Goal: Transaction & Acquisition: Purchase product/service

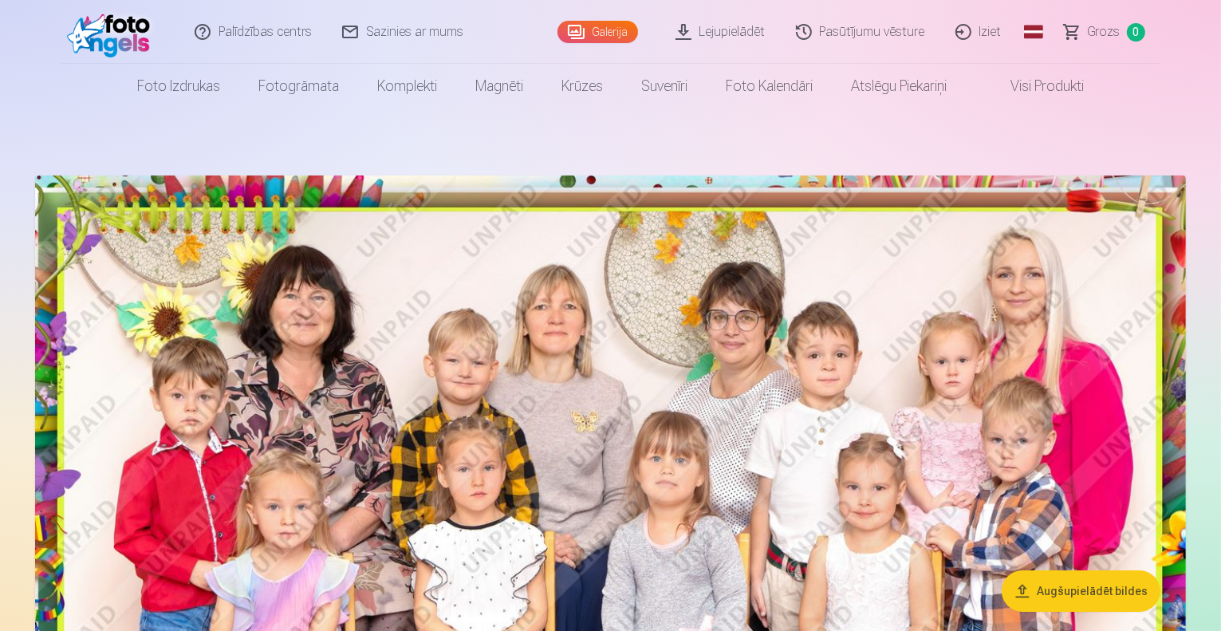
click at [607, 32] on link "Galerija" at bounding box center [597, 32] width 81 height 22
click at [705, 31] on link "Lejupielādēt" at bounding box center [721, 32] width 120 height 64
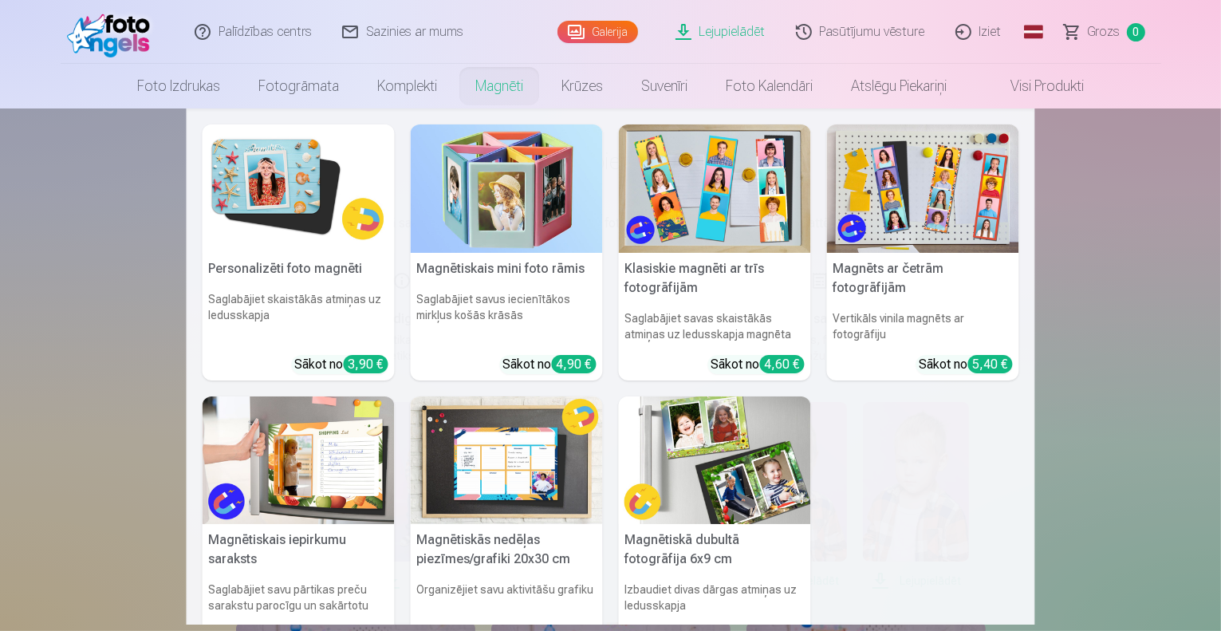
click at [510, 89] on link "Magnēti" at bounding box center [499, 86] width 86 height 45
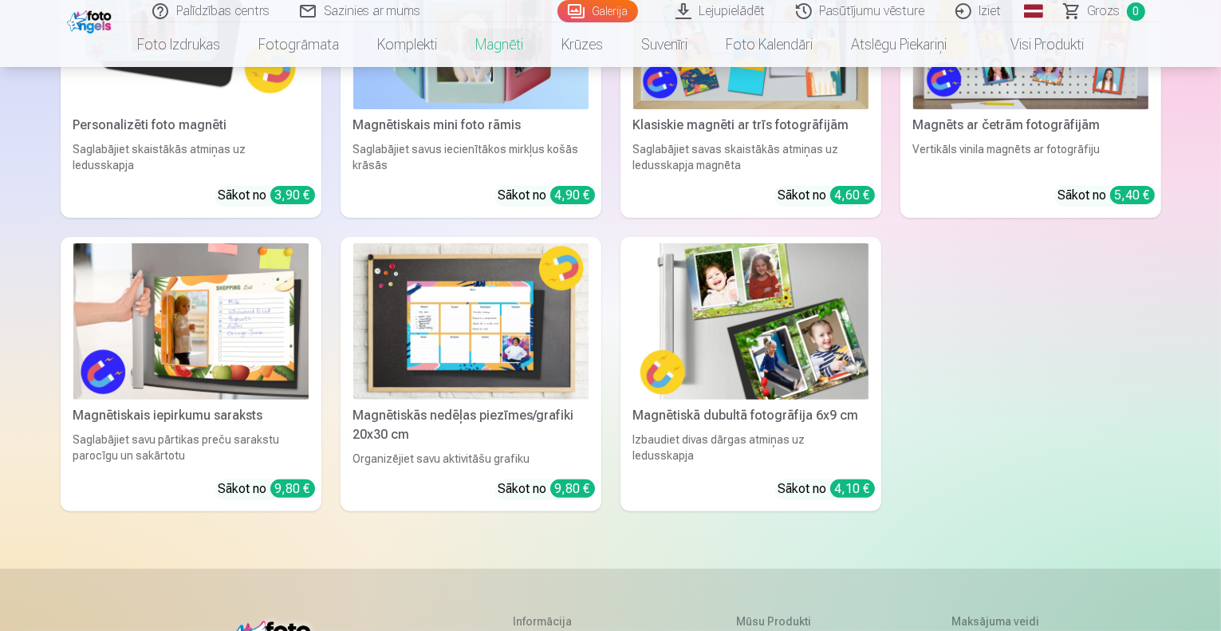
scroll to position [406, 0]
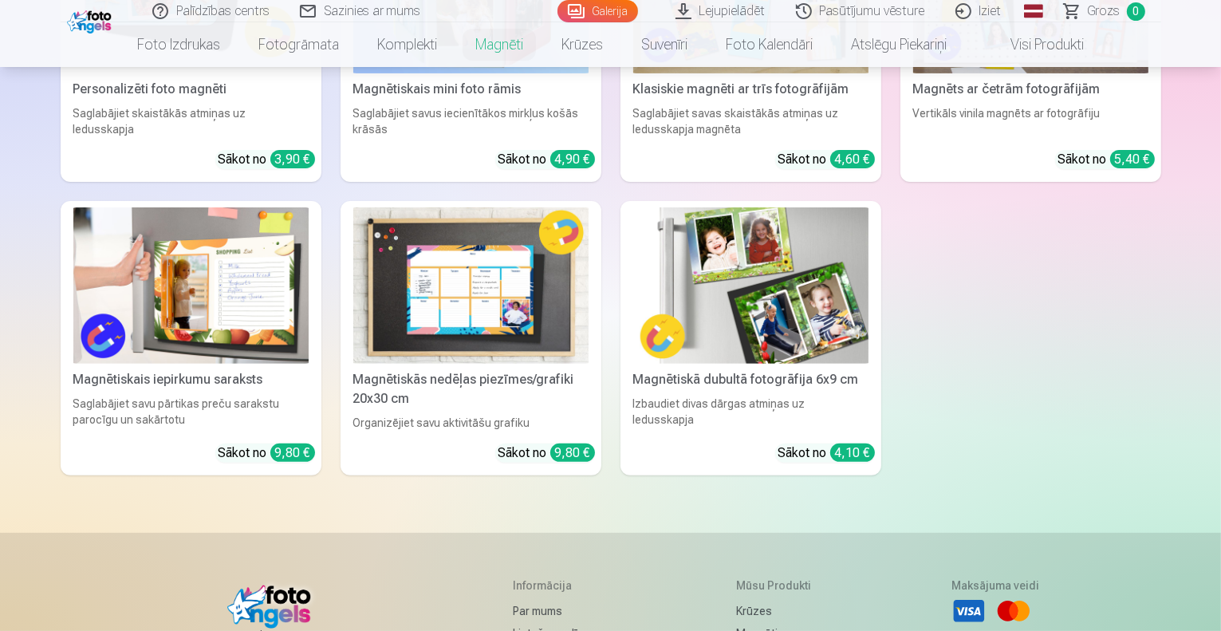
click at [770, 364] on img at bounding box center [750, 285] width 235 height 157
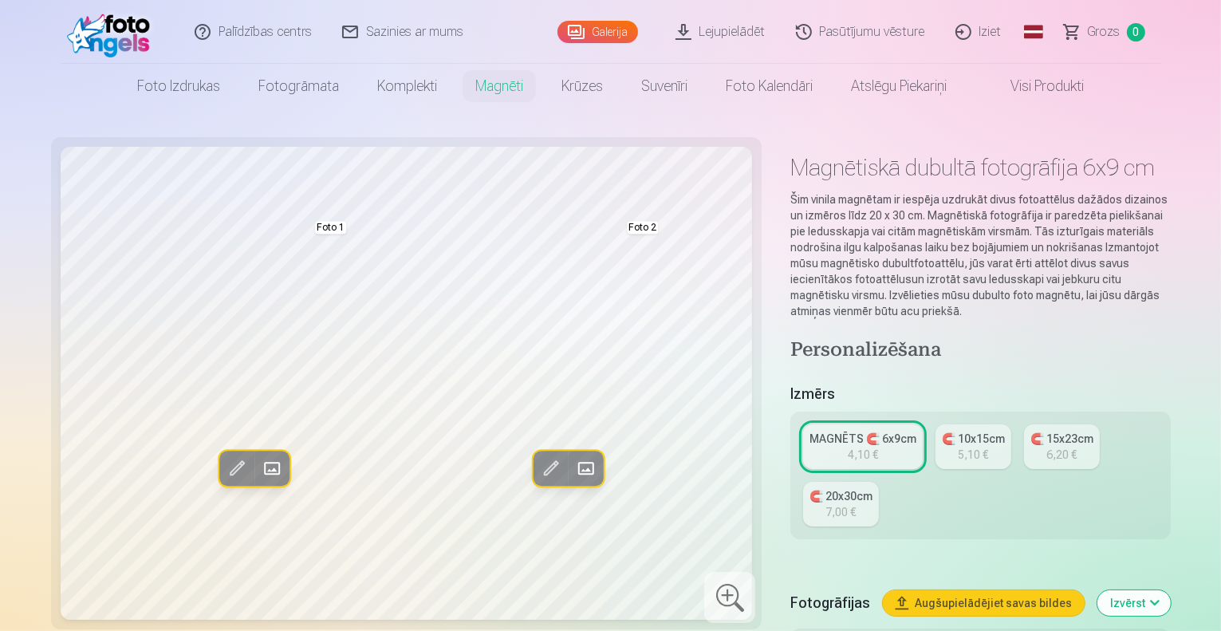
click at [260, 463] on span at bounding box center [273, 469] width 26 height 26
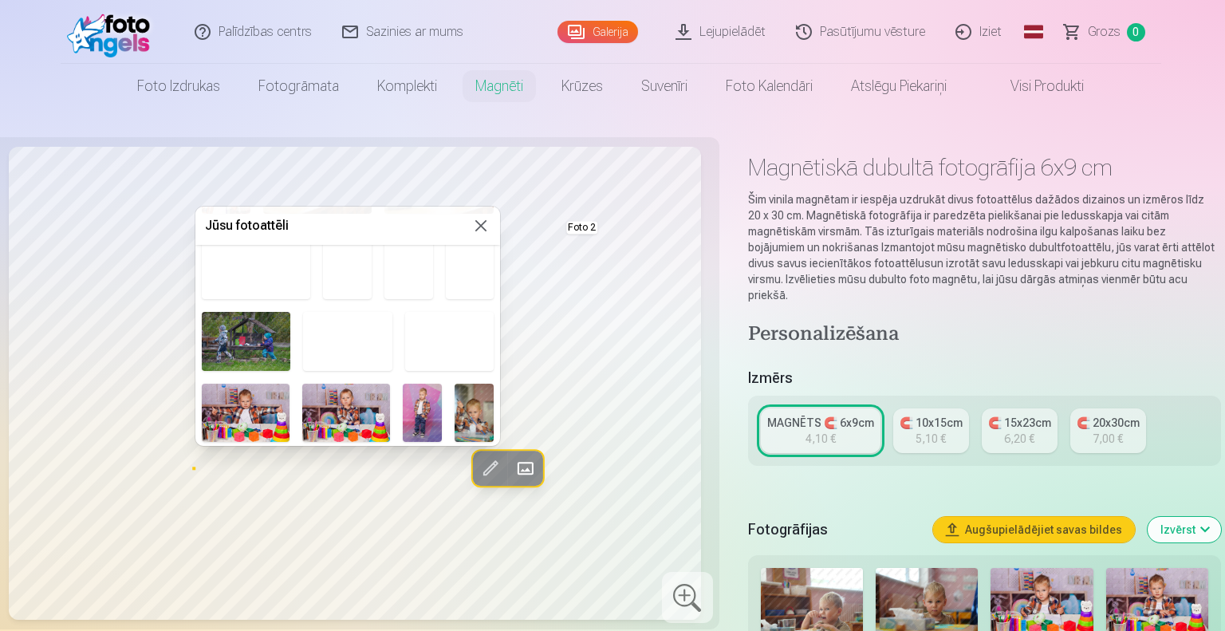
scroll to position [711, 0]
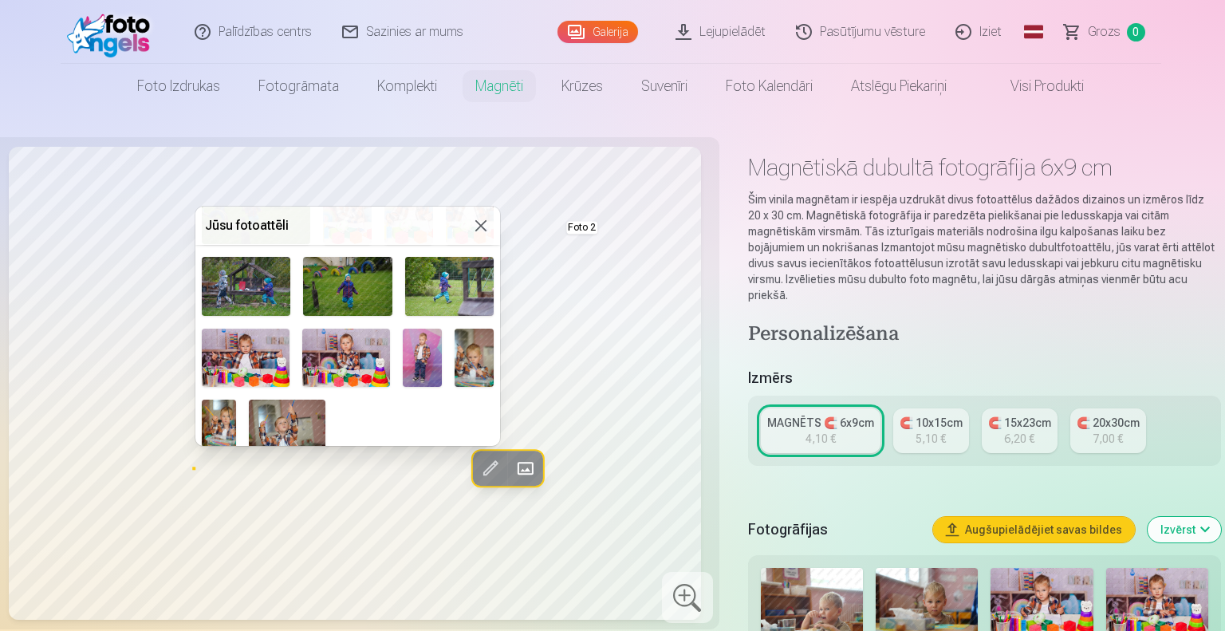
click at [419, 350] on img at bounding box center [422, 357] width 39 height 58
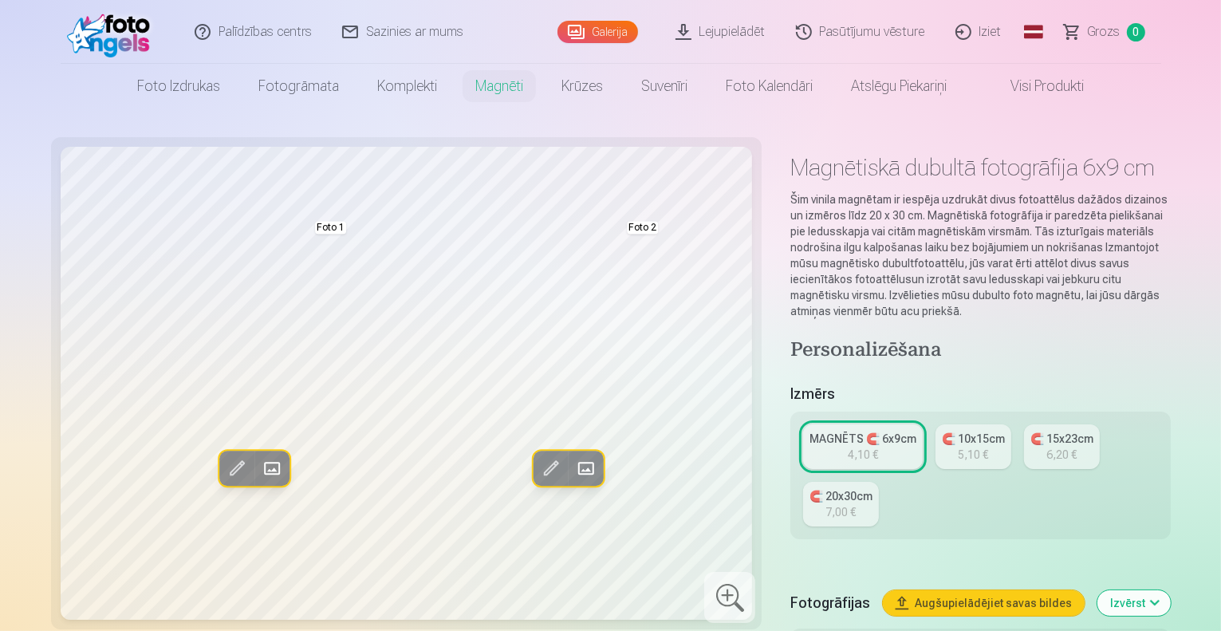
click at [1008, 590] on button "Augšupielādējiet savas bildes" at bounding box center [984, 603] width 202 height 26
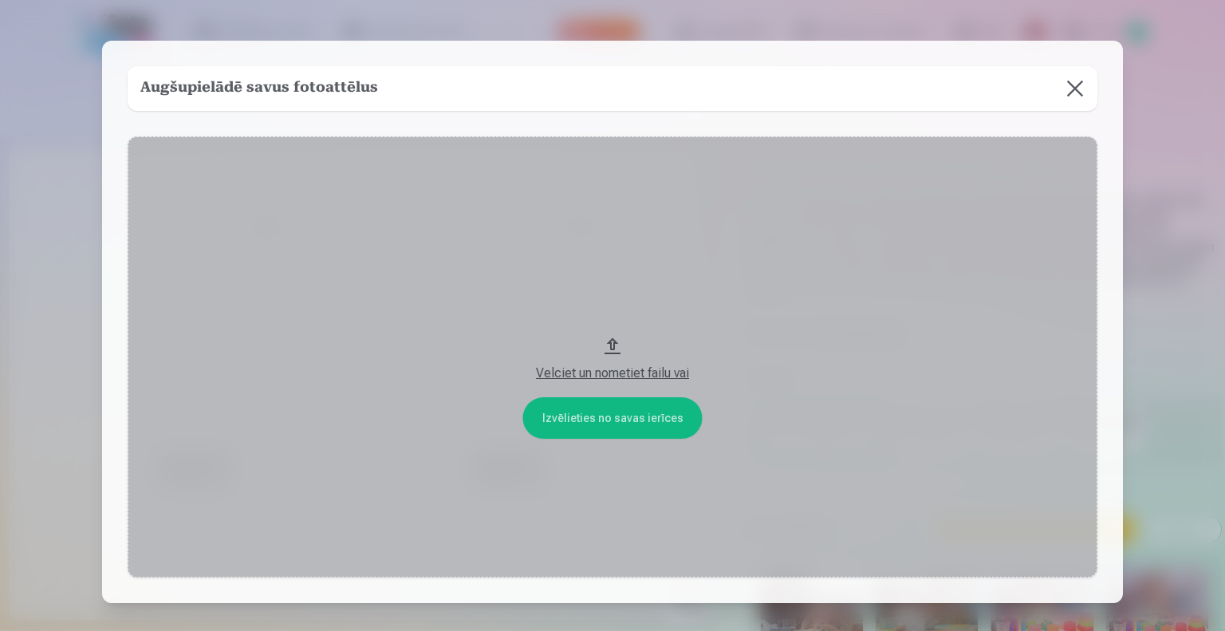
click at [609, 414] on button "Velciet un nometiet failu vai" at bounding box center [612, 357] width 969 height 442
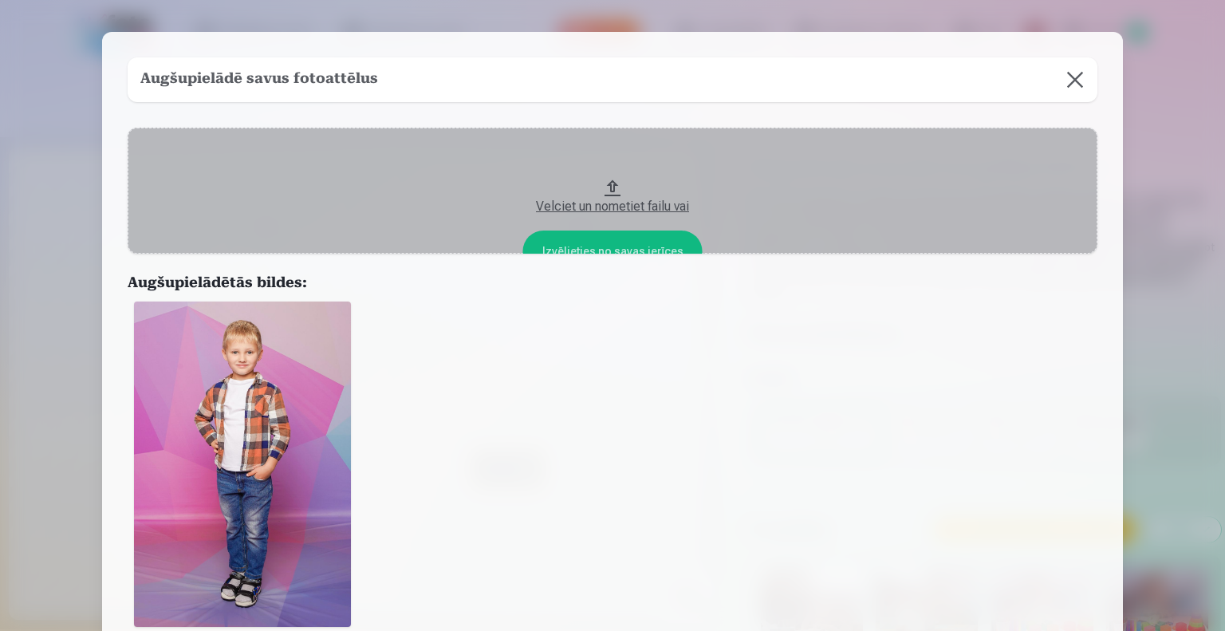
click at [257, 451] on img at bounding box center [242, 463] width 217 height 325
click at [1065, 82] on button at bounding box center [1074, 79] width 45 height 45
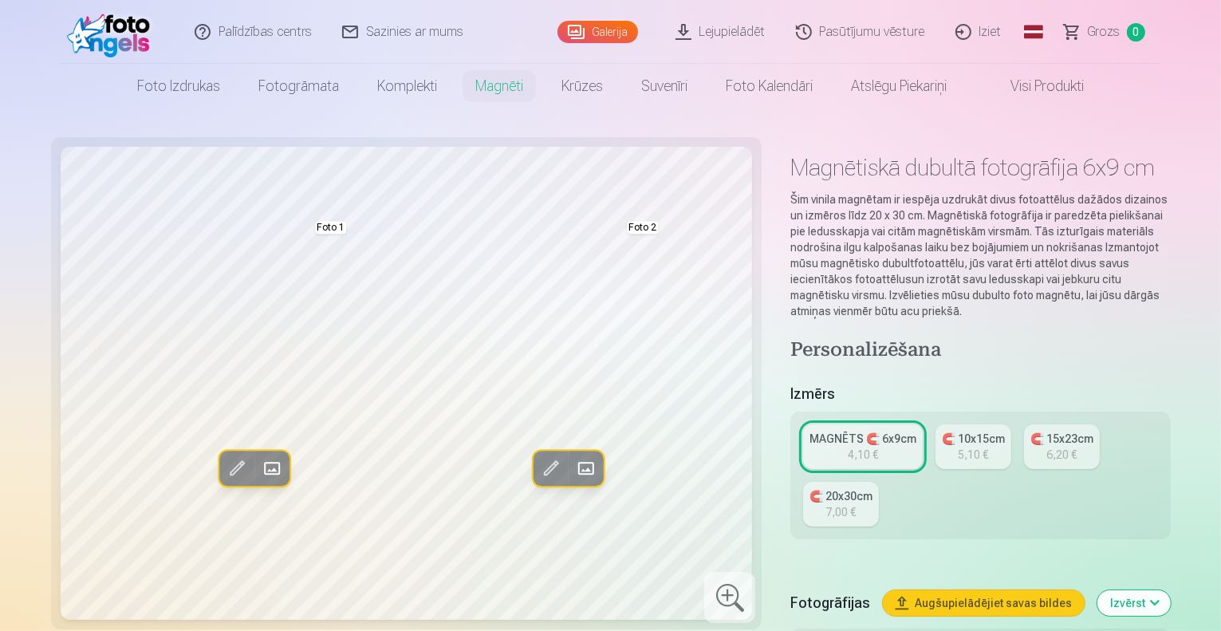
click at [572, 465] on span at bounding box center [585, 469] width 26 height 26
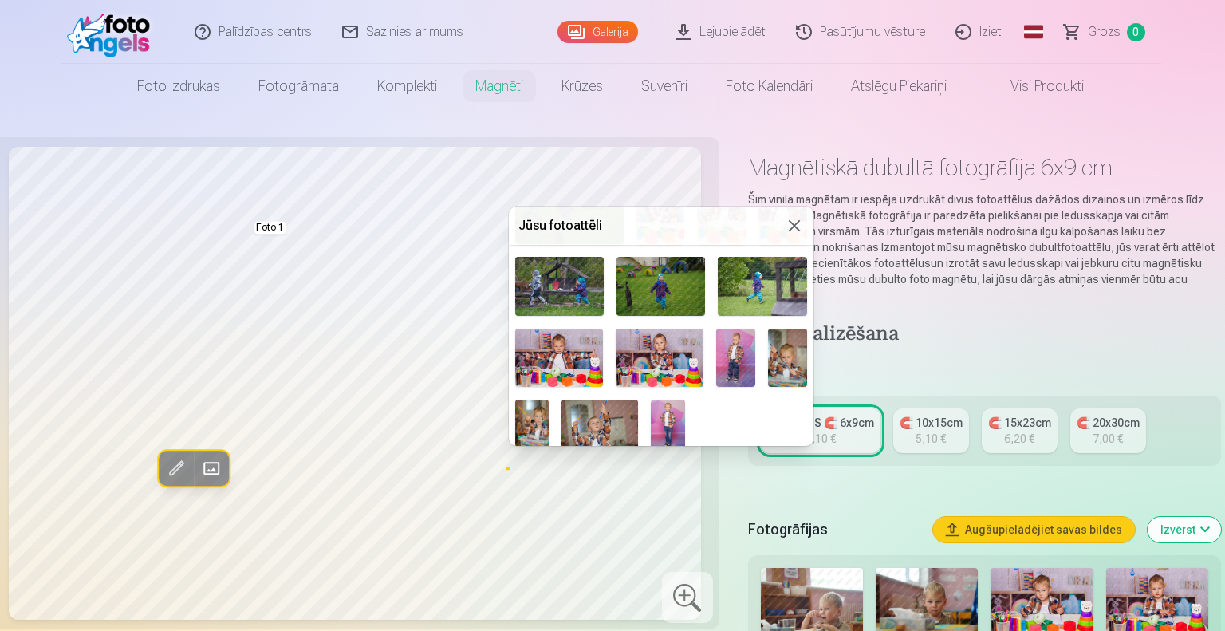
click at [671, 404] on img at bounding box center [668, 424] width 34 height 51
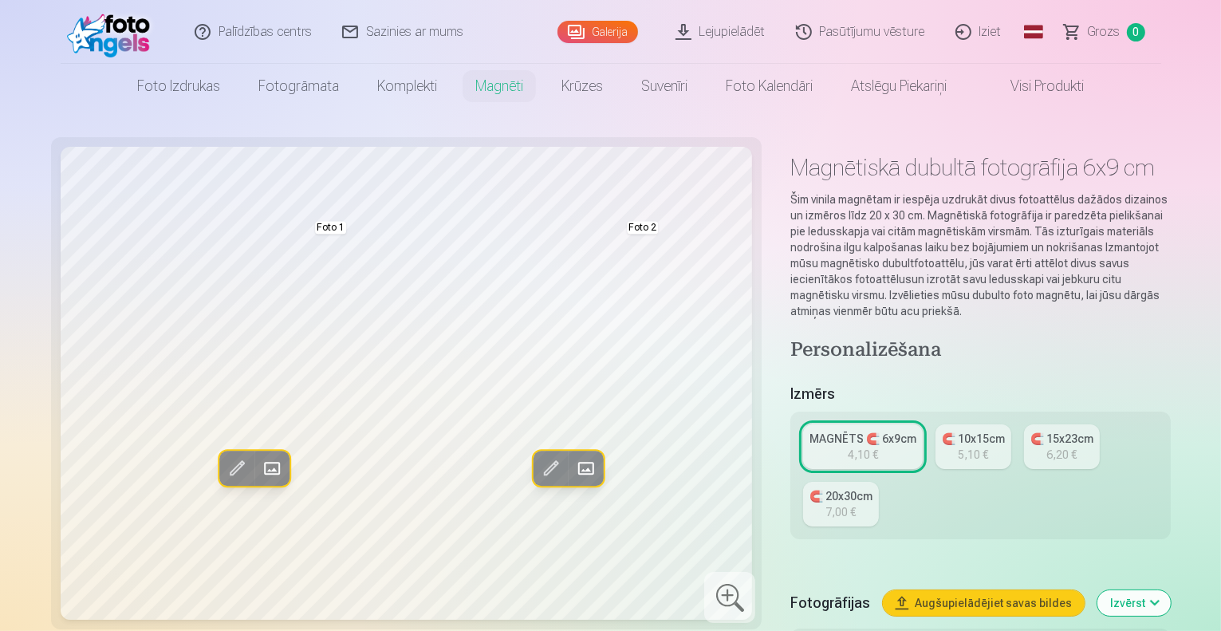
click at [958, 446] on div "5,10 €" at bounding box center [973, 454] width 30 height 16
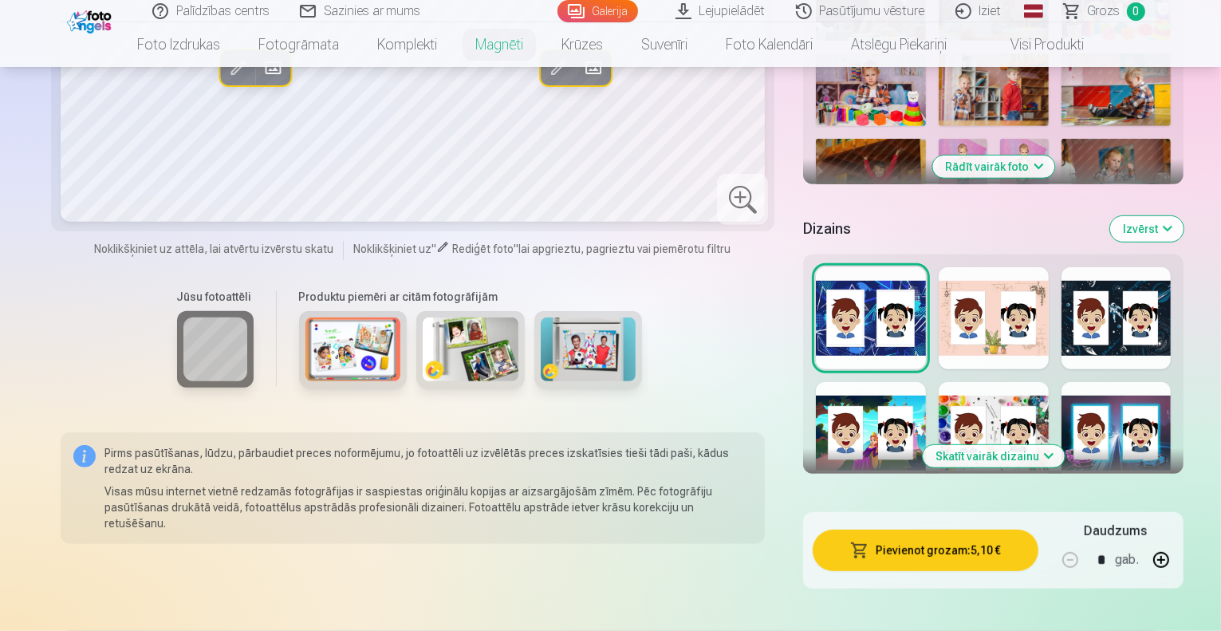
scroll to position [717, 0]
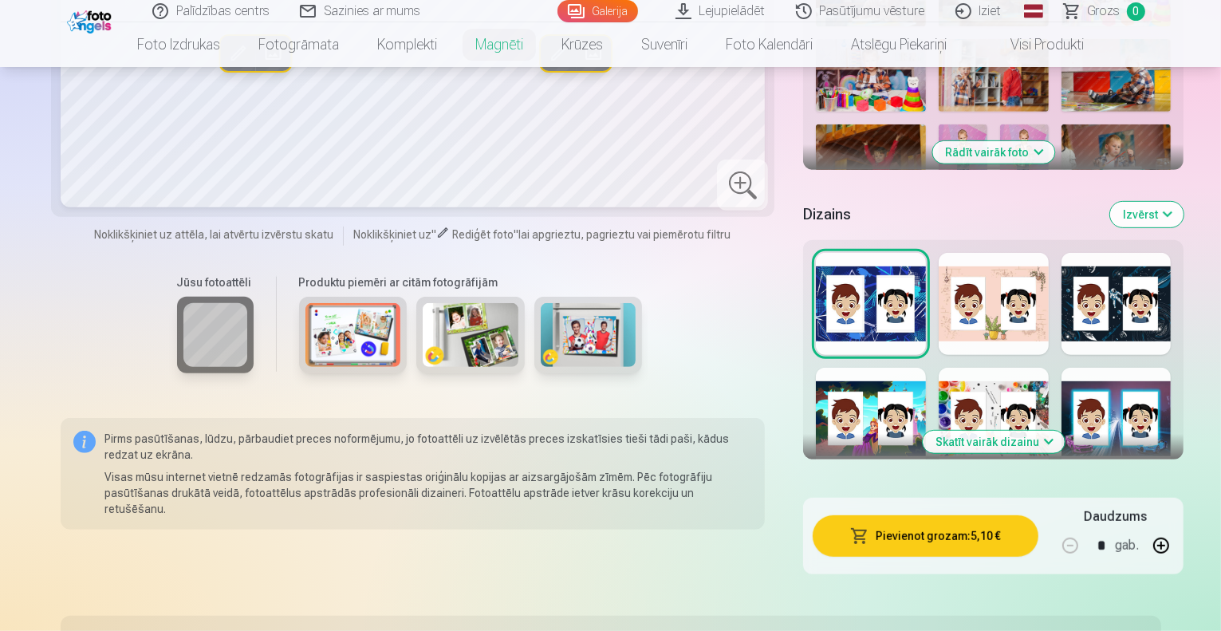
click at [985, 368] on div at bounding box center [993, 419] width 110 height 102
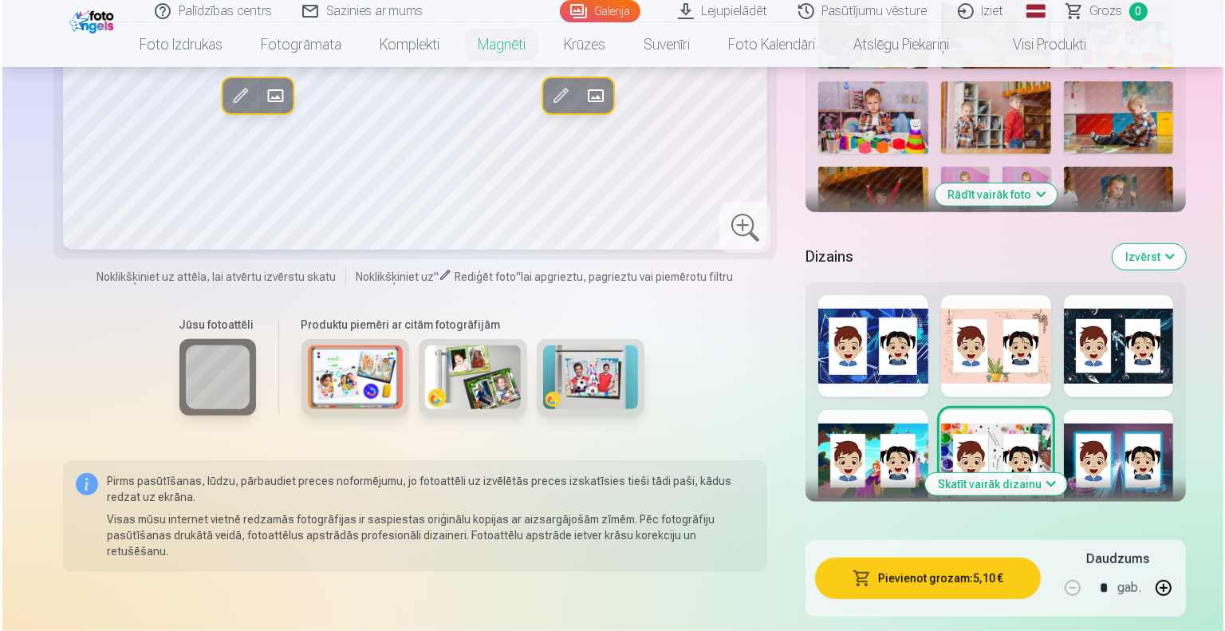
scroll to position [682, 0]
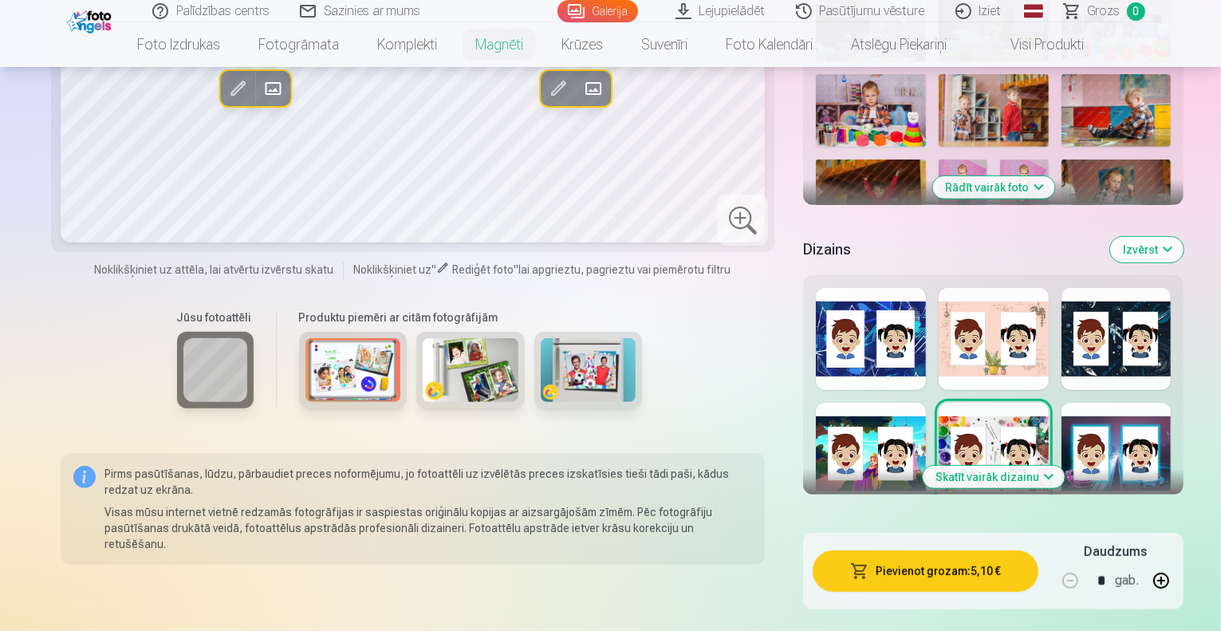
click at [879, 550] on button "Pievienot grozam : 5,10 €" at bounding box center [924, 570] width 225 height 41
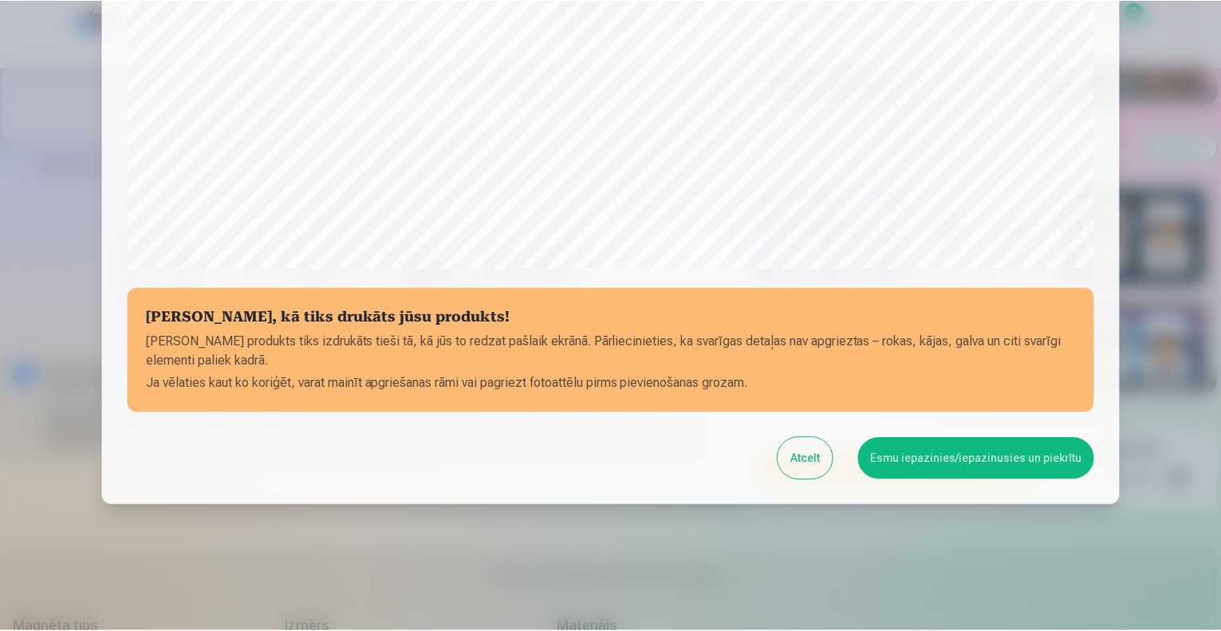
scroll to position [517, 0]
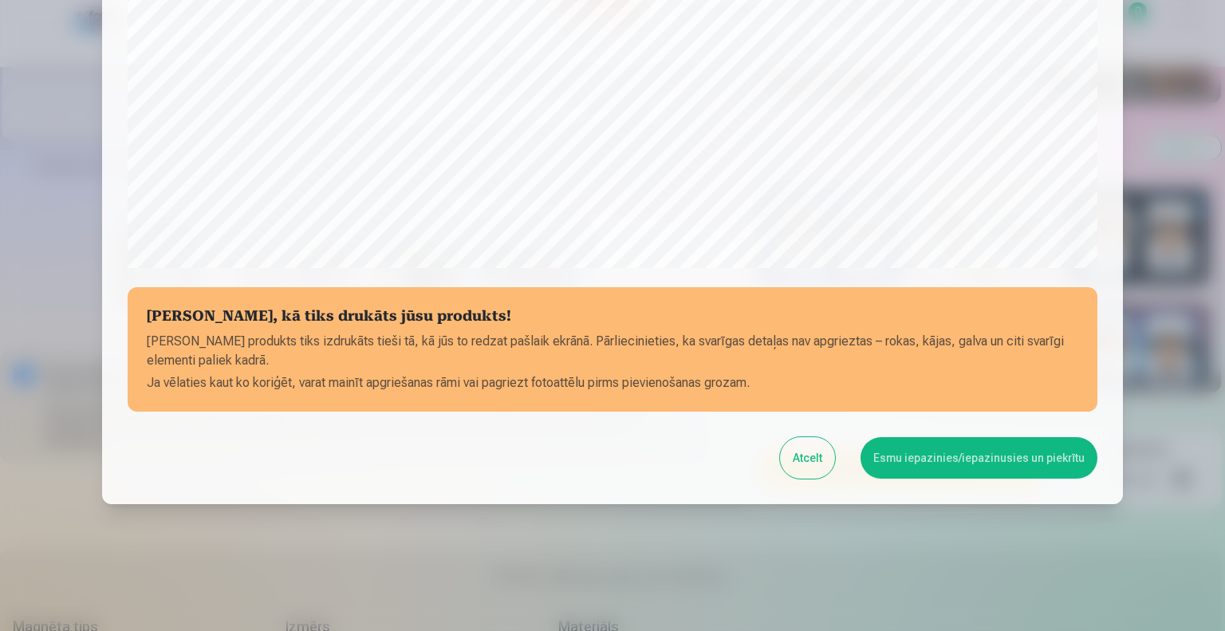
click at [942, 458] on button "Esmu iepazinies/iepazinusies un piekrītu" at bounding box center [978, 457] width 237 height 41
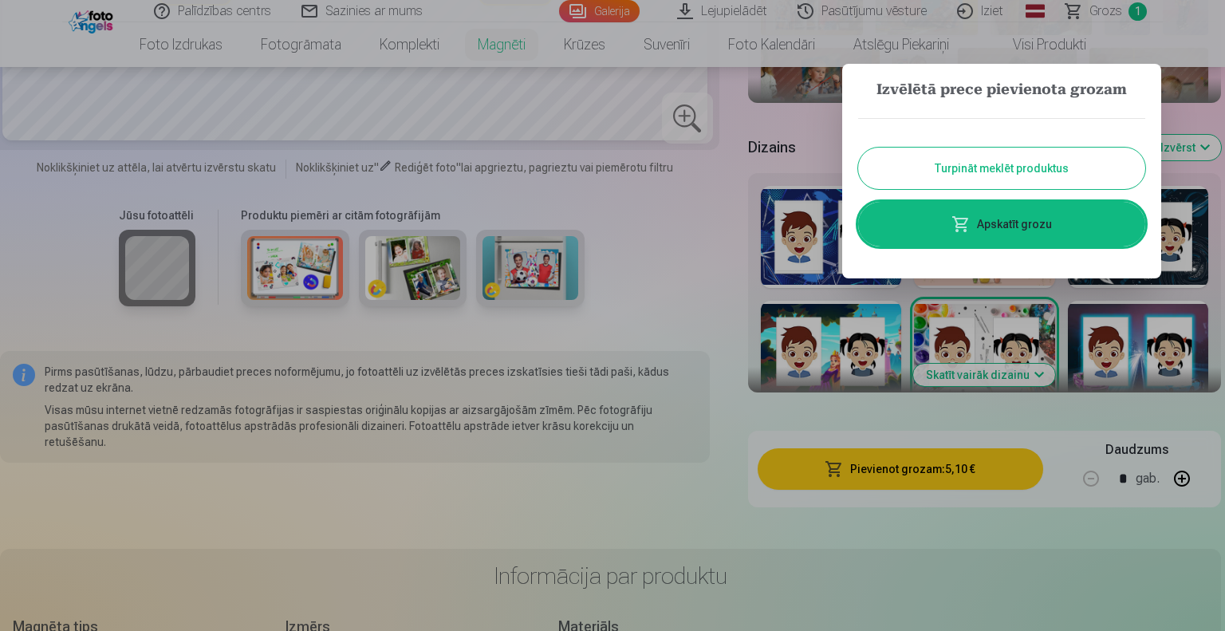
click at [1017, 167] on button "Turpināt meklēt produktus" at bounding box center [1001, 167] width 287 height 41
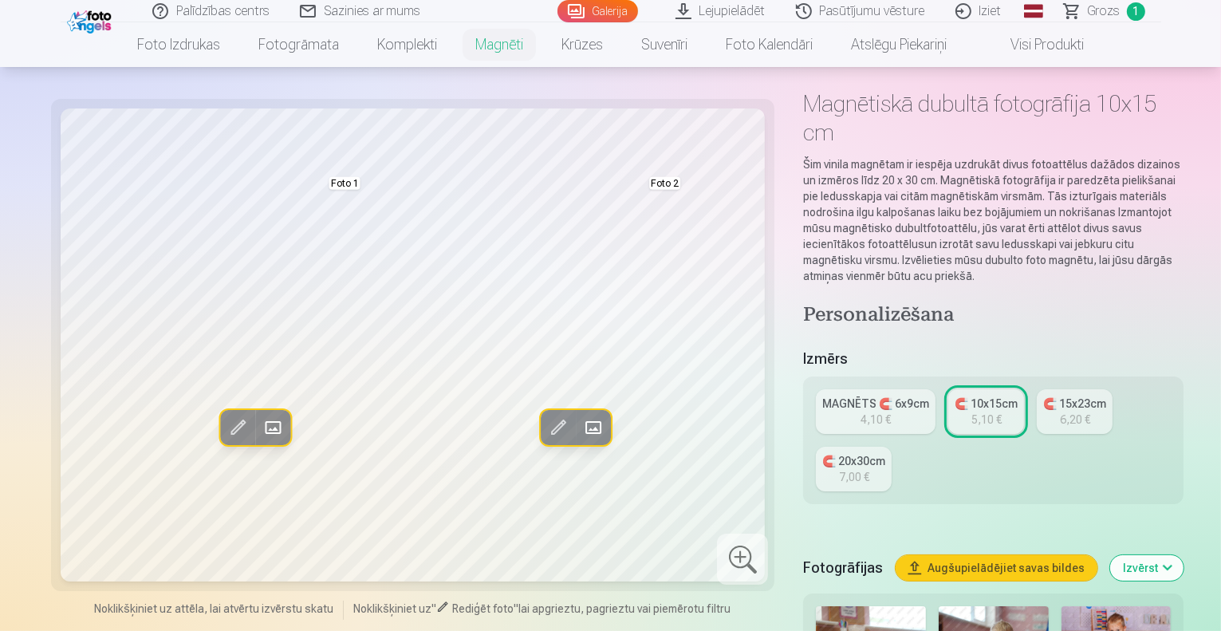
scroll to position [0, 0]
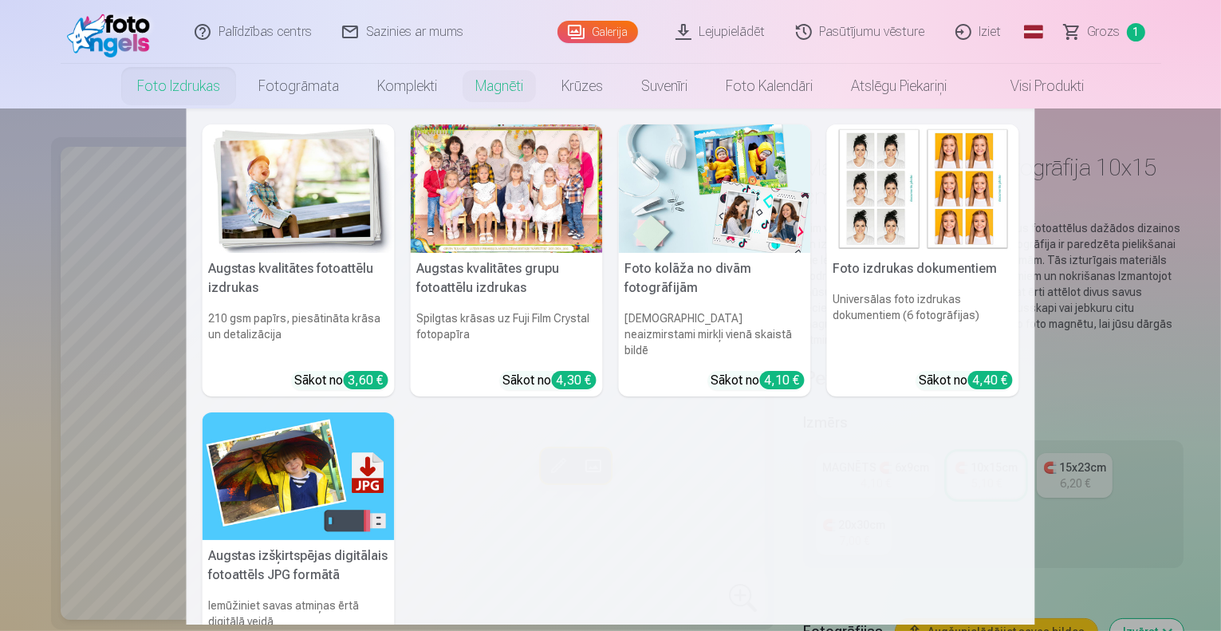
click at [706, 207] on img at bounding box center [715, 188] width 192 height 128
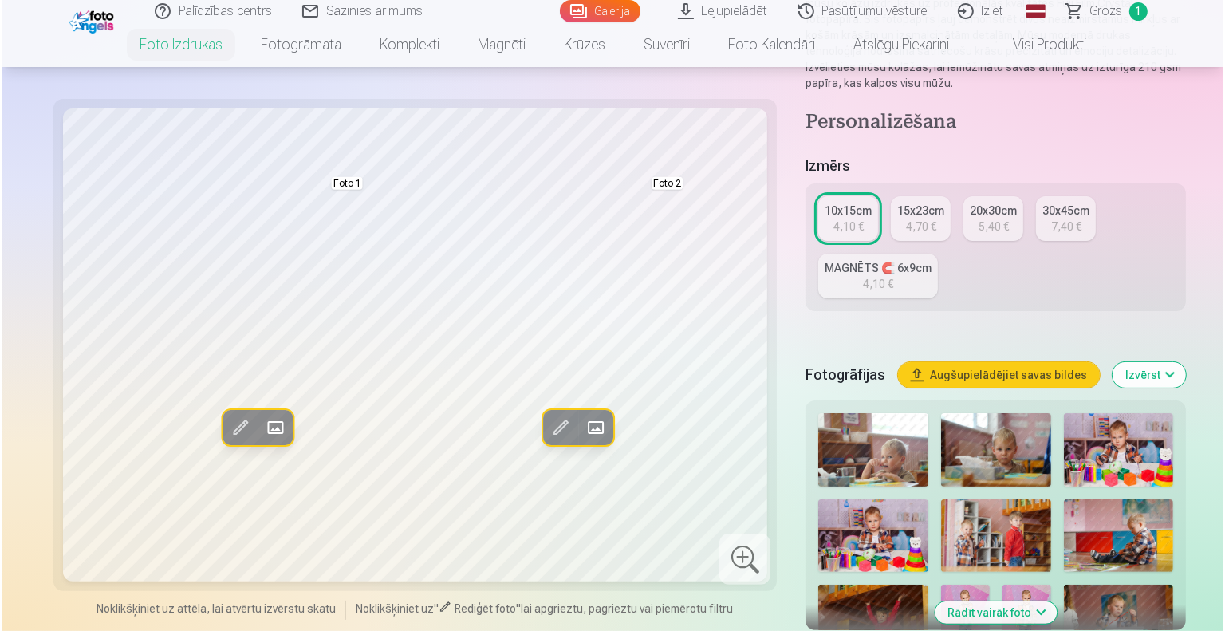
scroll to position [248, 0]
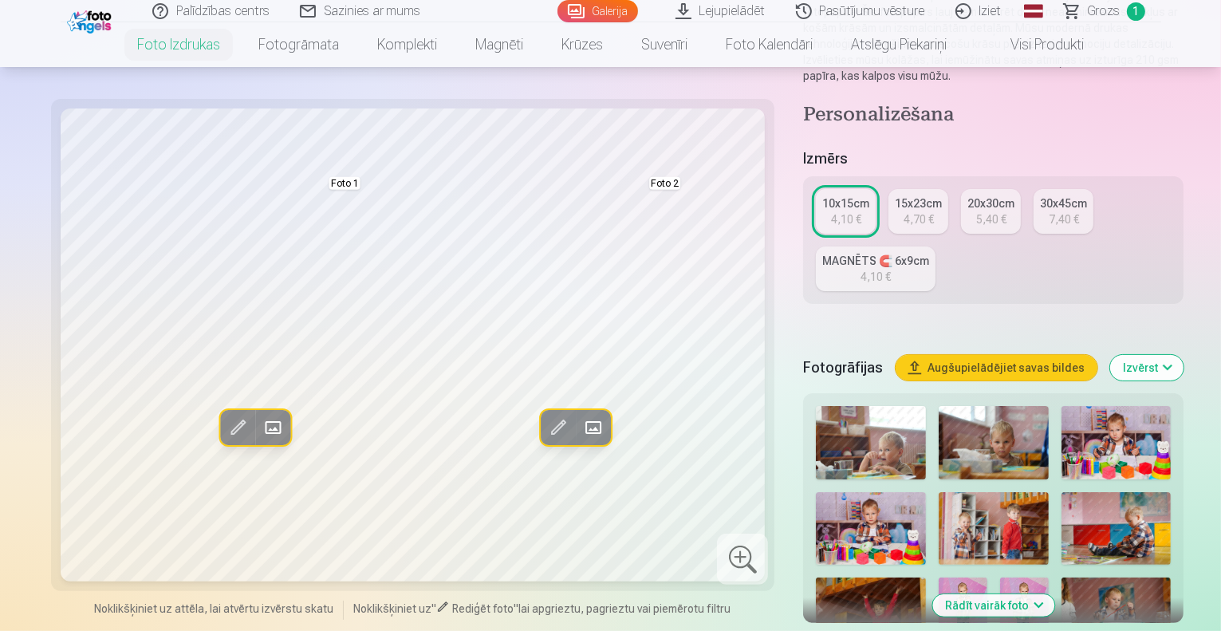
click at [260, 415] on span at bounding box center [273, 428] width 26 height 26
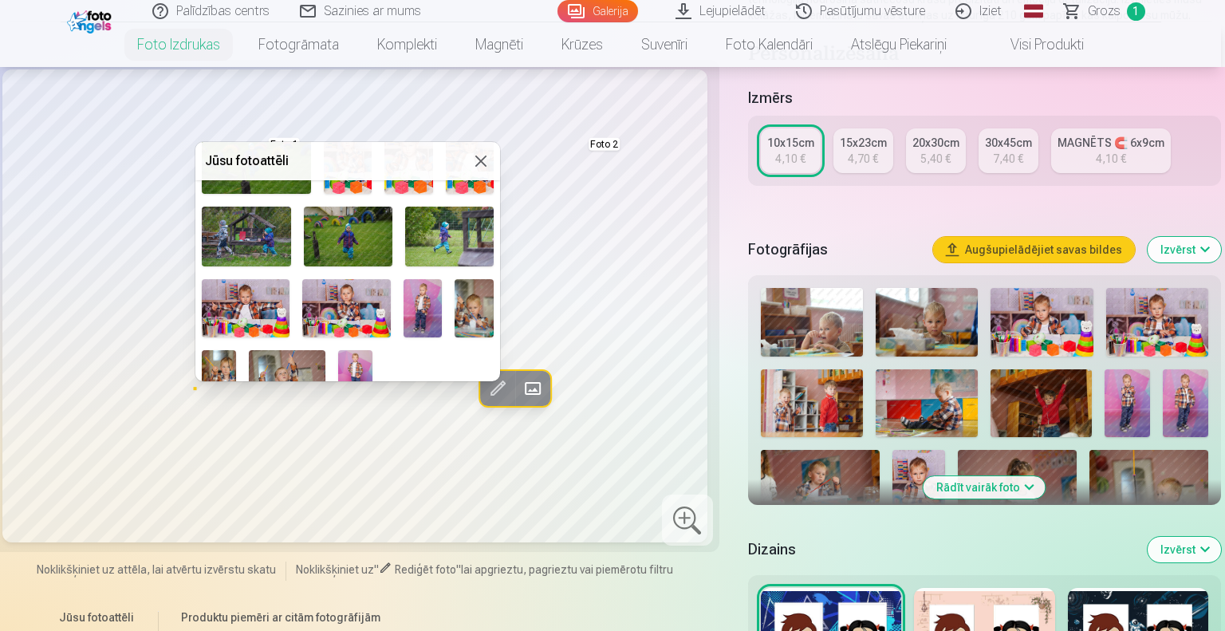
scroll to position [712, 0]
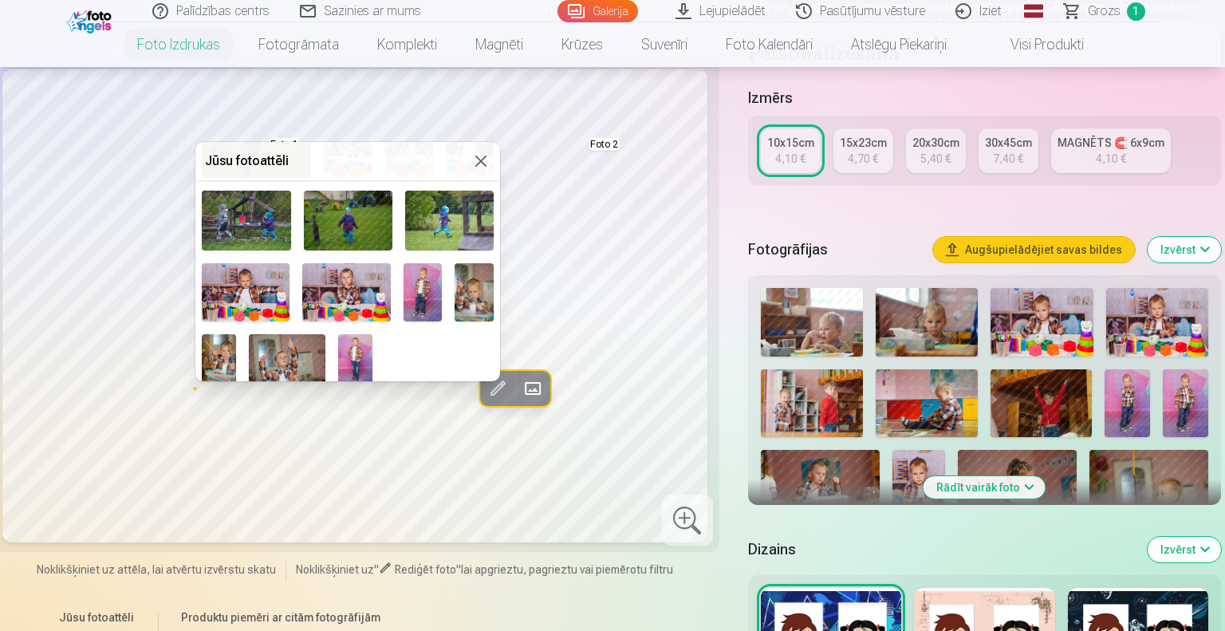
click at [421, 281] on img at bounding box center [422, 292] width 39 height 58
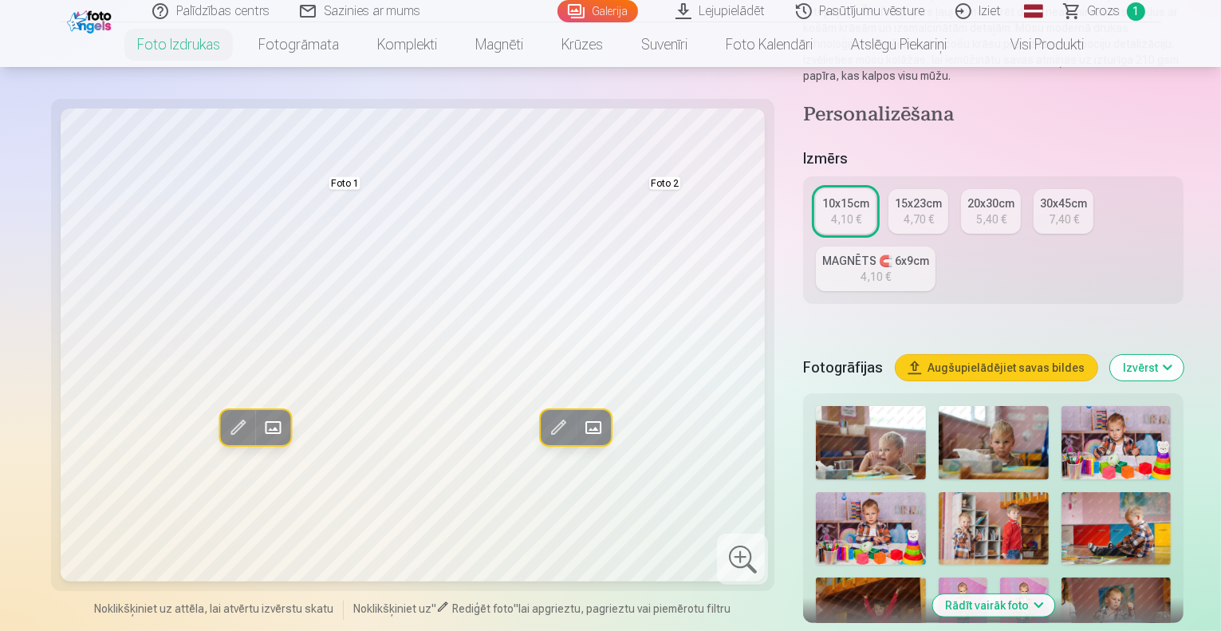
click at [575, 416] on button "Aizstāt" at bounding box center [592, 427] width 35 height 35
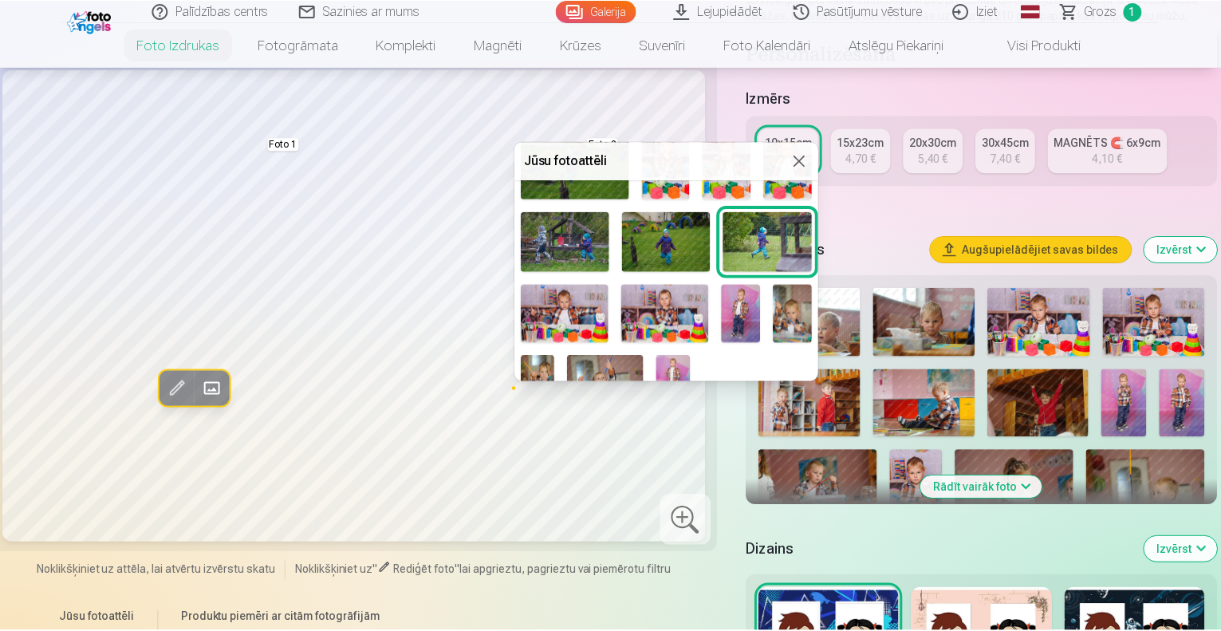
scroll to position [711, 0]
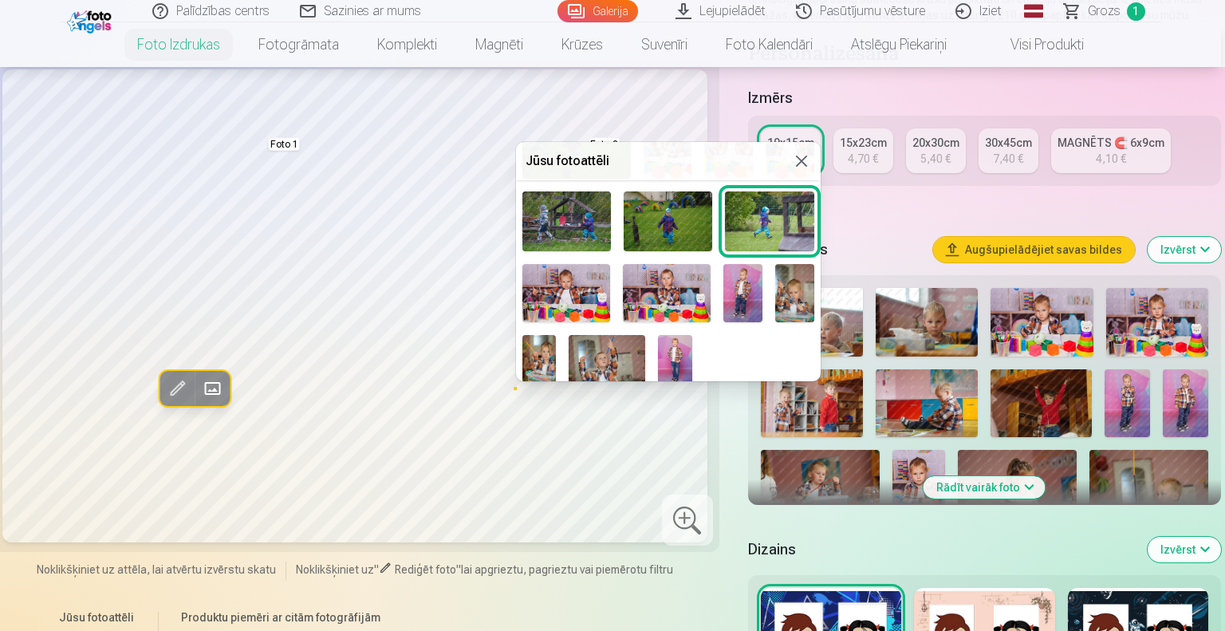
click at [680, 346] on img at bounding box center [675, 360] width 34 height 51
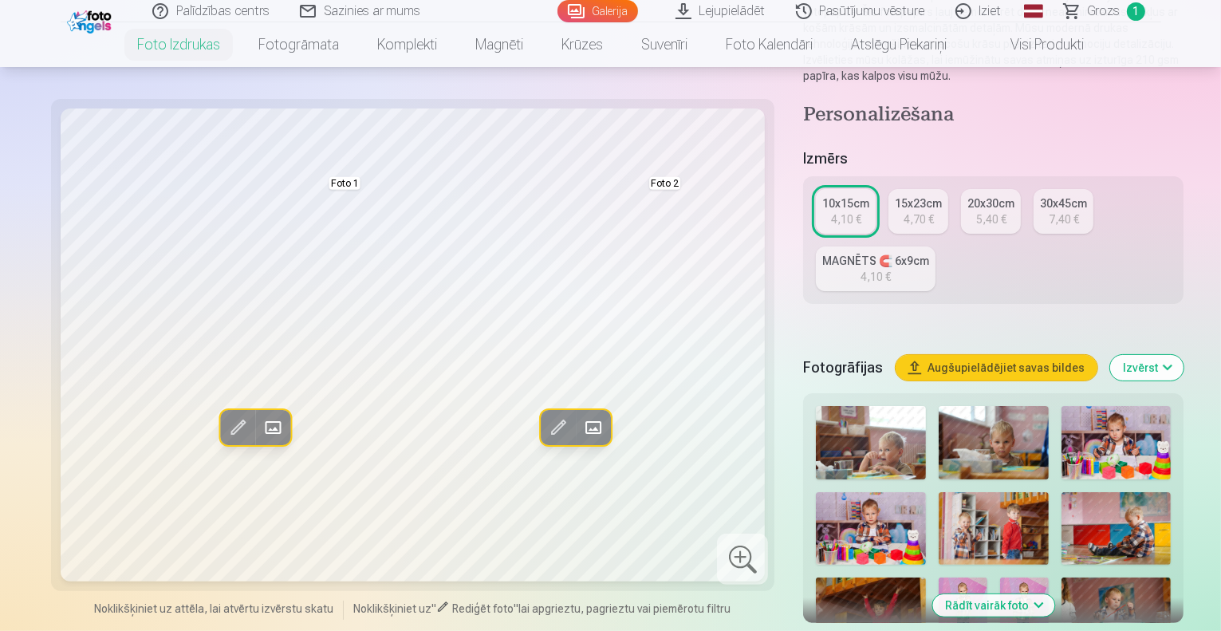
click at [895, 195] on div "15x23cm" at bounding box center [918, 203] width 47 height 16
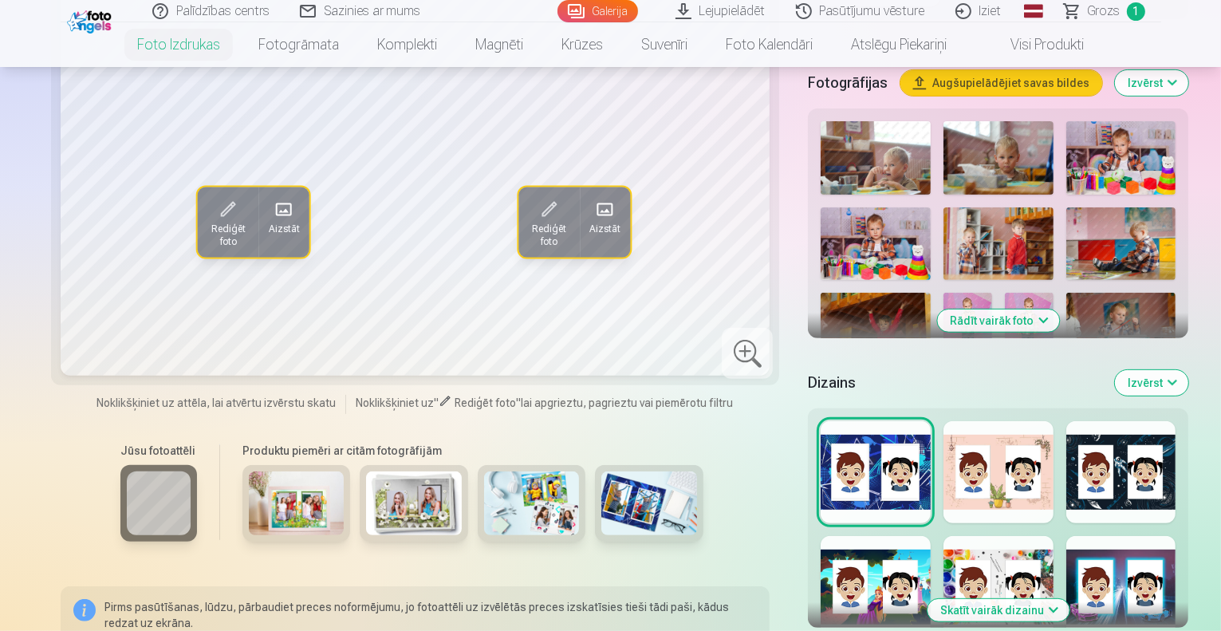
scroll to position [497, 0]
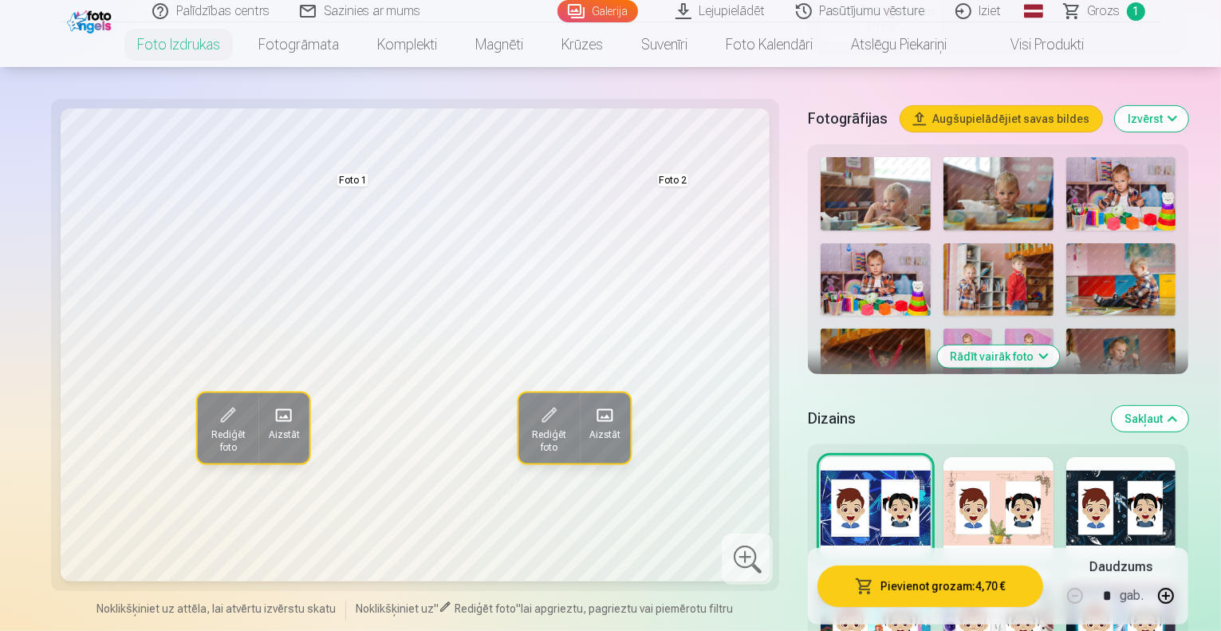
click at [1001, 457] on div at bounding box center [998, 508] width 110 height 102
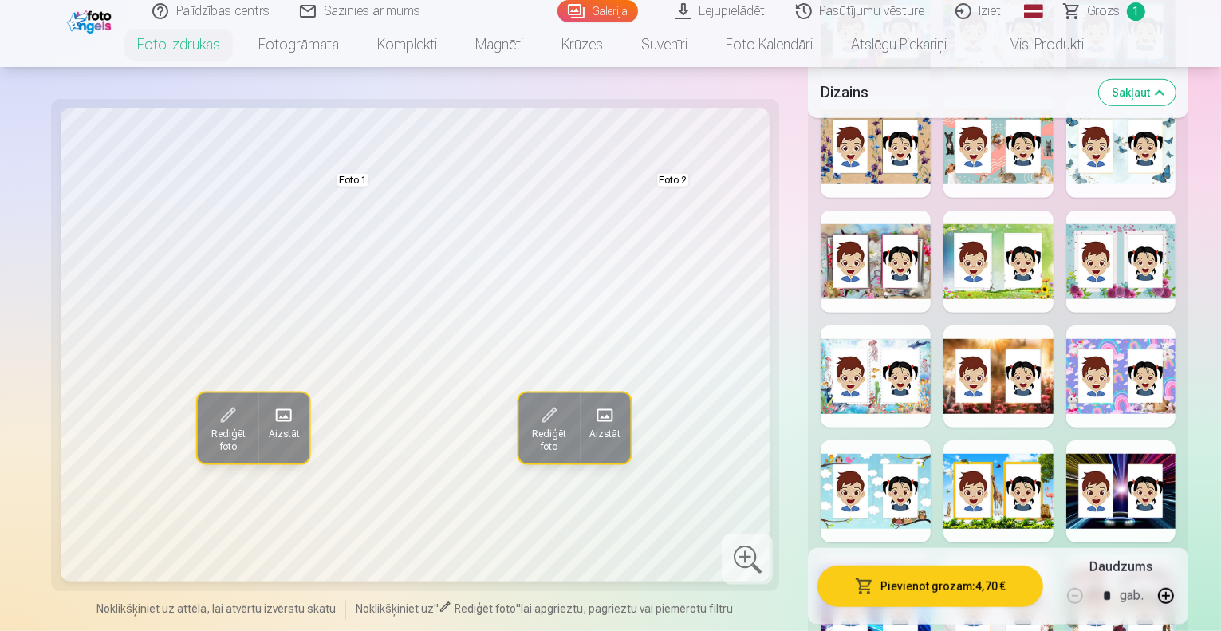
scroll to position [1095, 0]
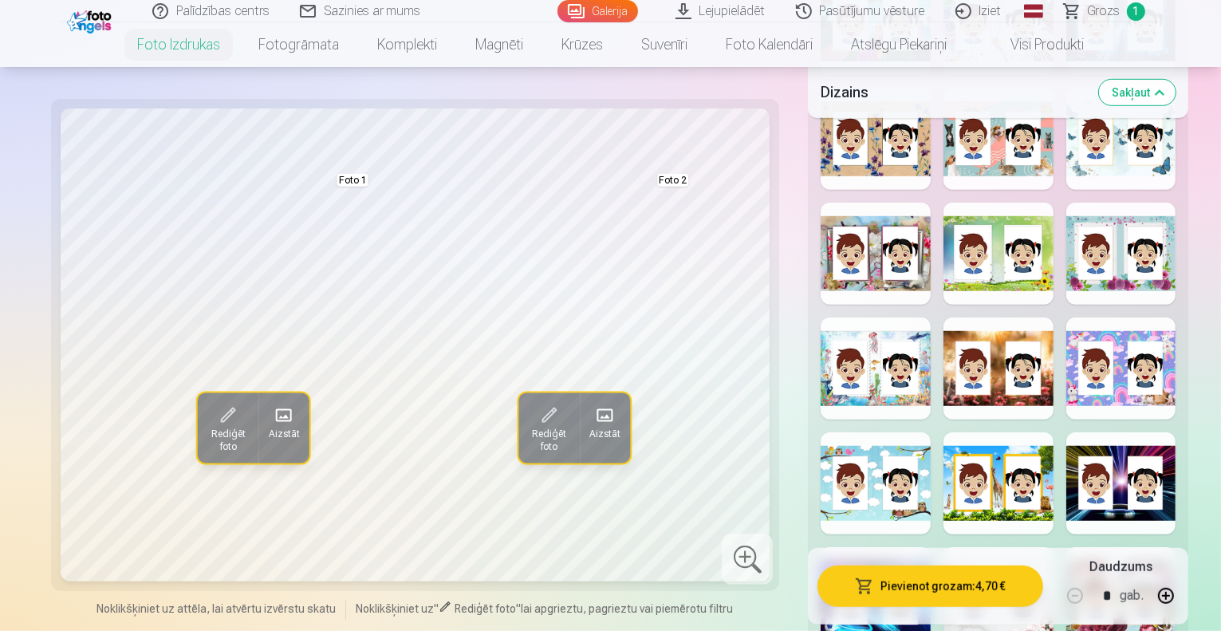
click at [832, 432] on div at bounding box center [875, 483] width 110 height 102
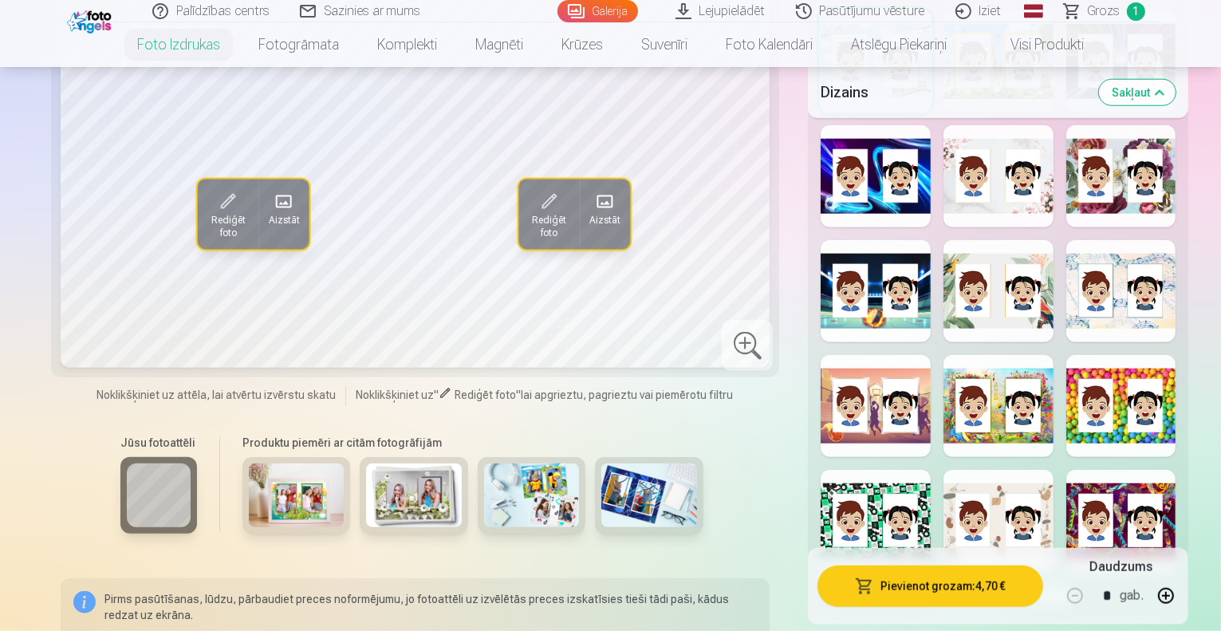
scroll to position [1436, 0]
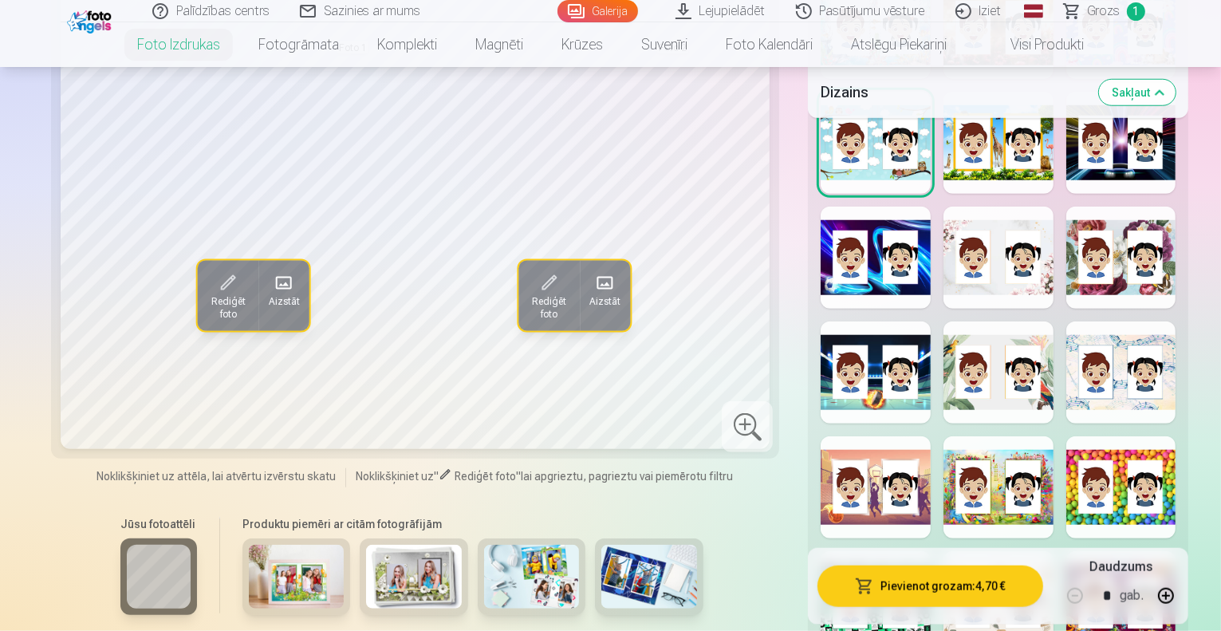
click at [1142, 436] on div at bounding box center [1121, 487] width 110 height 102
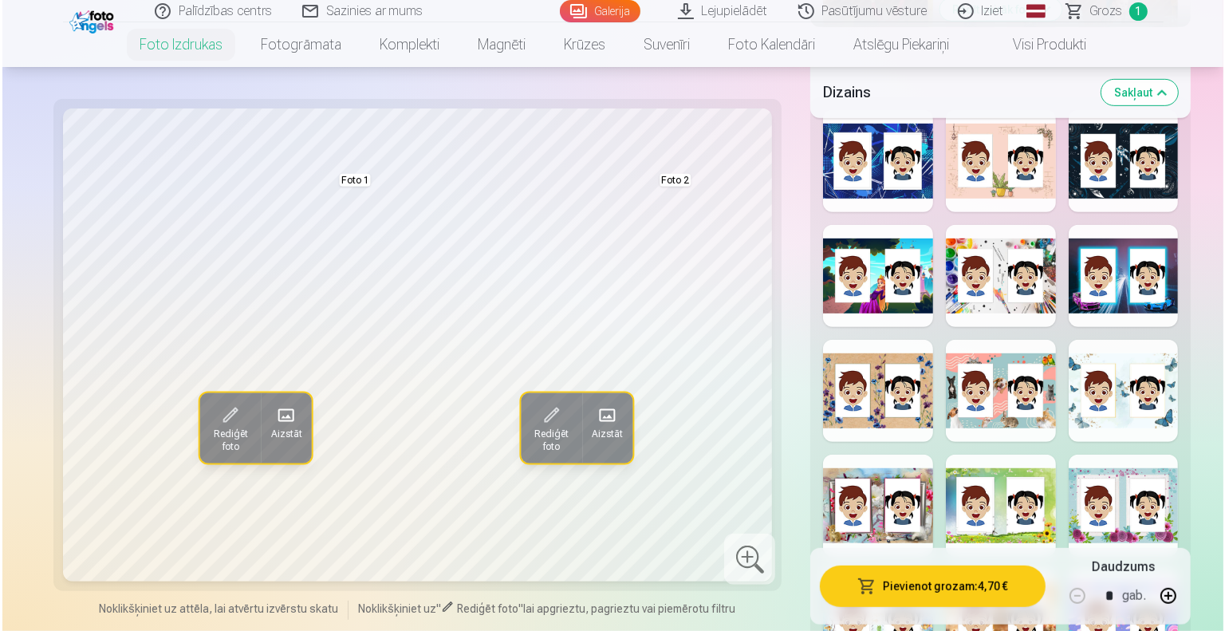
scroll to position [820, 0]
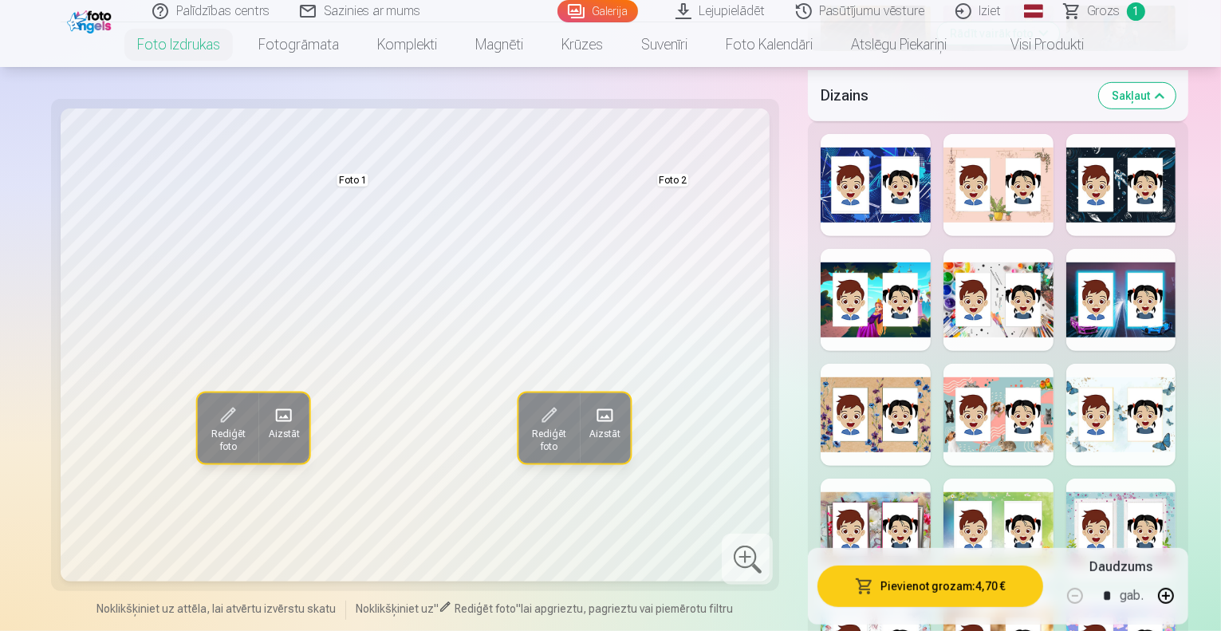
click at [1139, 478] on div at bounding box center [1121, 529] width 110 height 102
click at [926, 586] on button "Pievienot grozam : 4,70 €" at bounding box center [929, 585] width 225 height 41
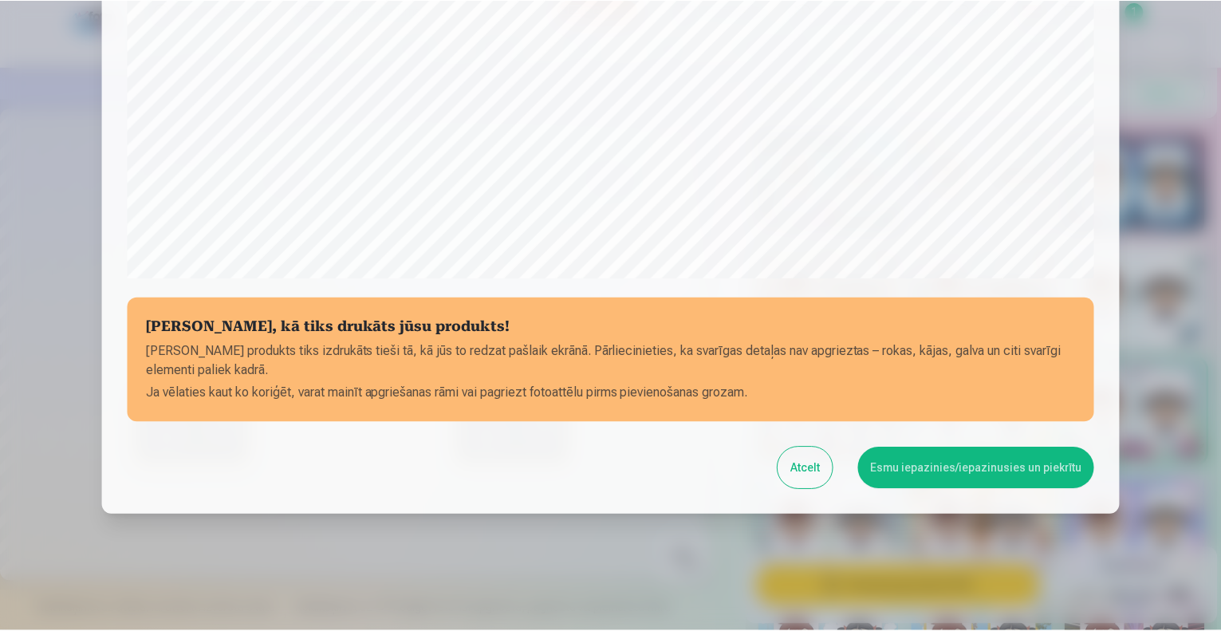
scroll to position [517, 0]
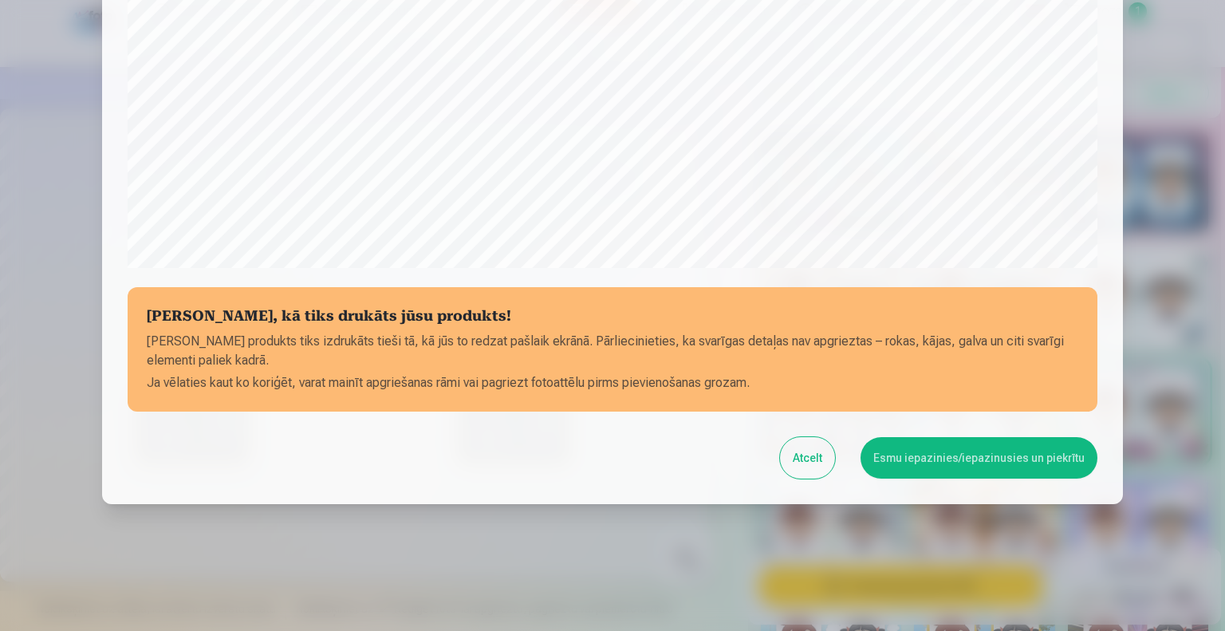
click at [915, 454] on button "Esmu iepazinies/iepazinusies un piekrītu" at bounding box center [978, 457] width 237 height 41
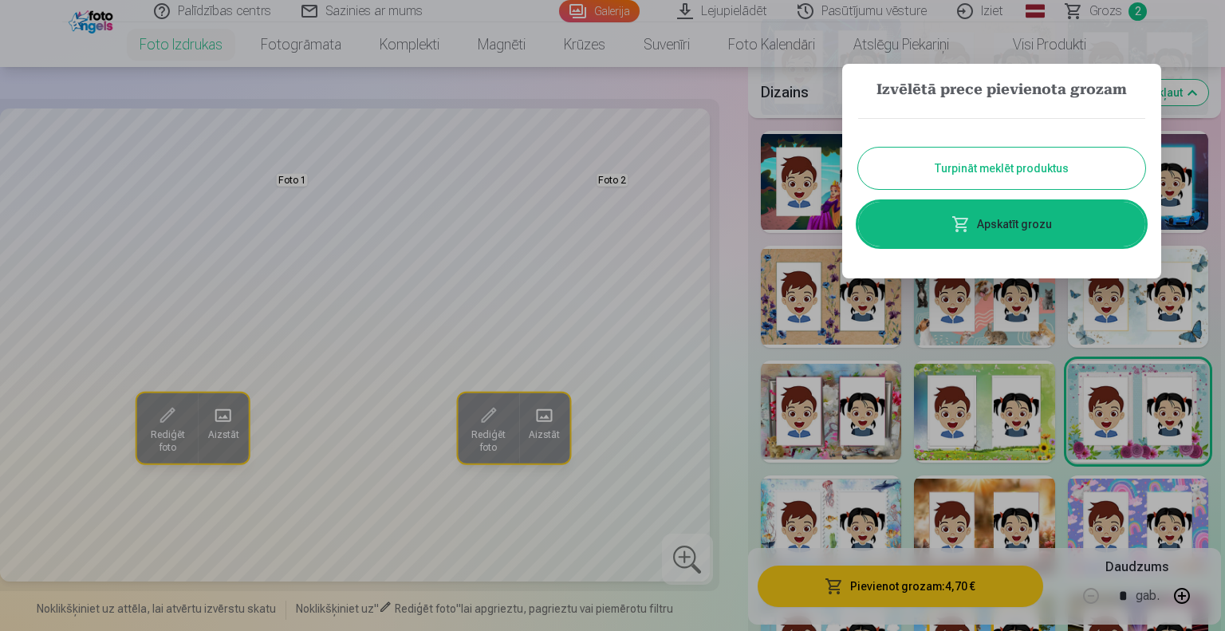
click at [1016, 226] on link "Apskatīt grozu" at bounding box center [1001, 224] width 287 height 45
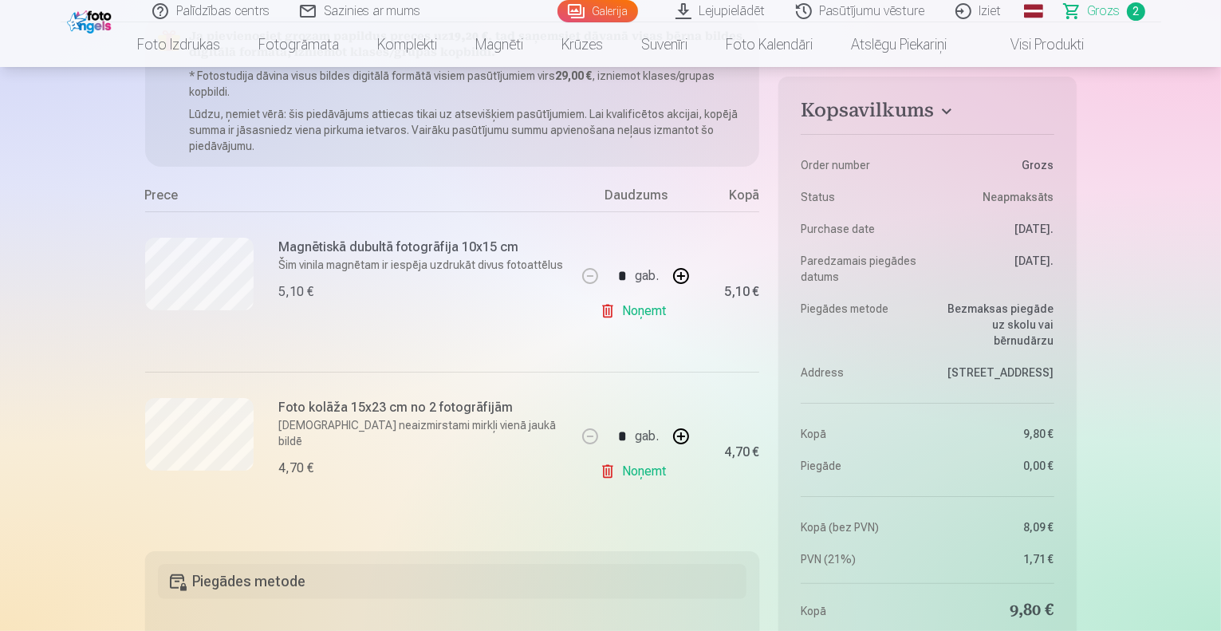
scroll to position [183, 0]
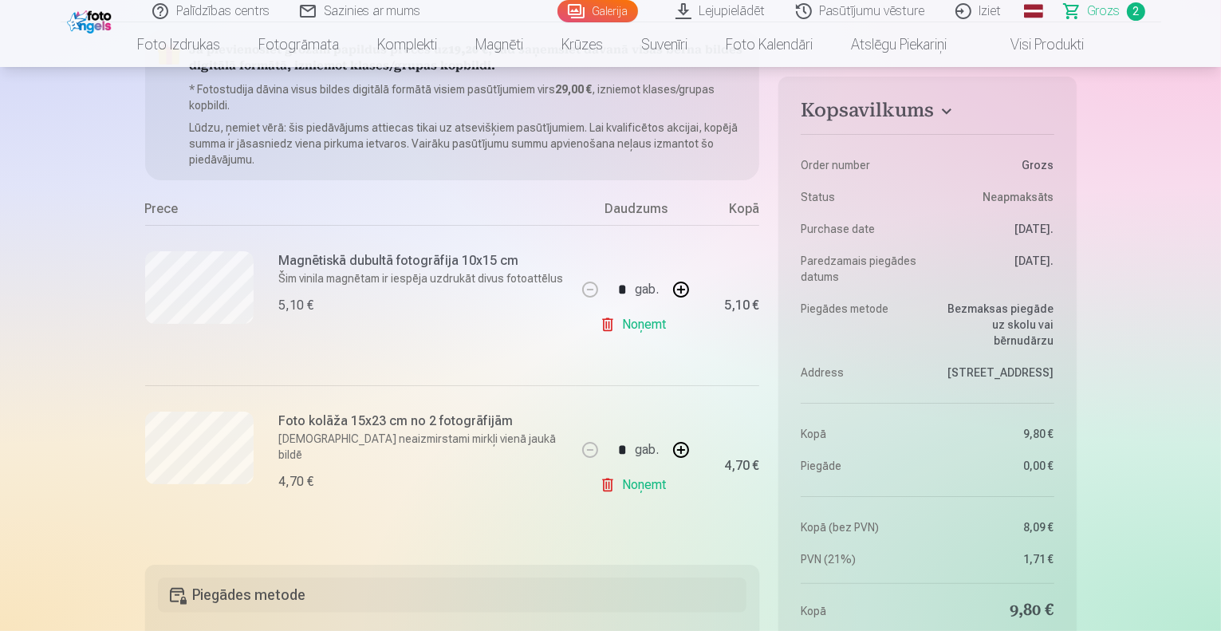
click at [684, 290] on button "button" at bounding box center [681, 289] width 38 height 38
type input "*"
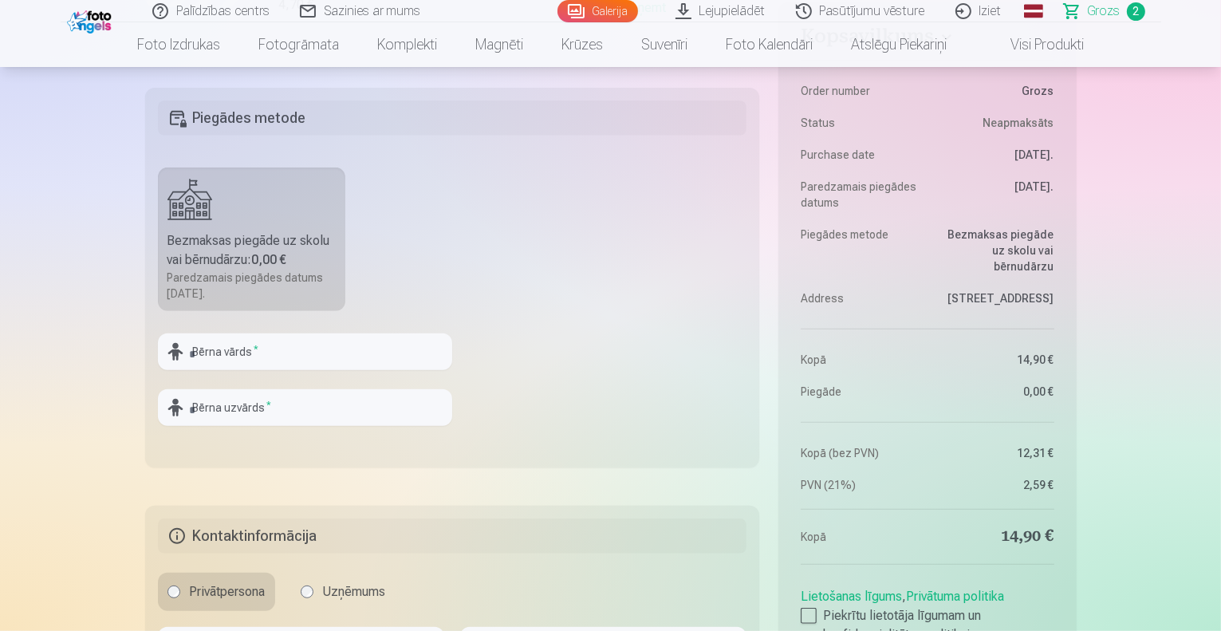
scroll to position [679, 0]
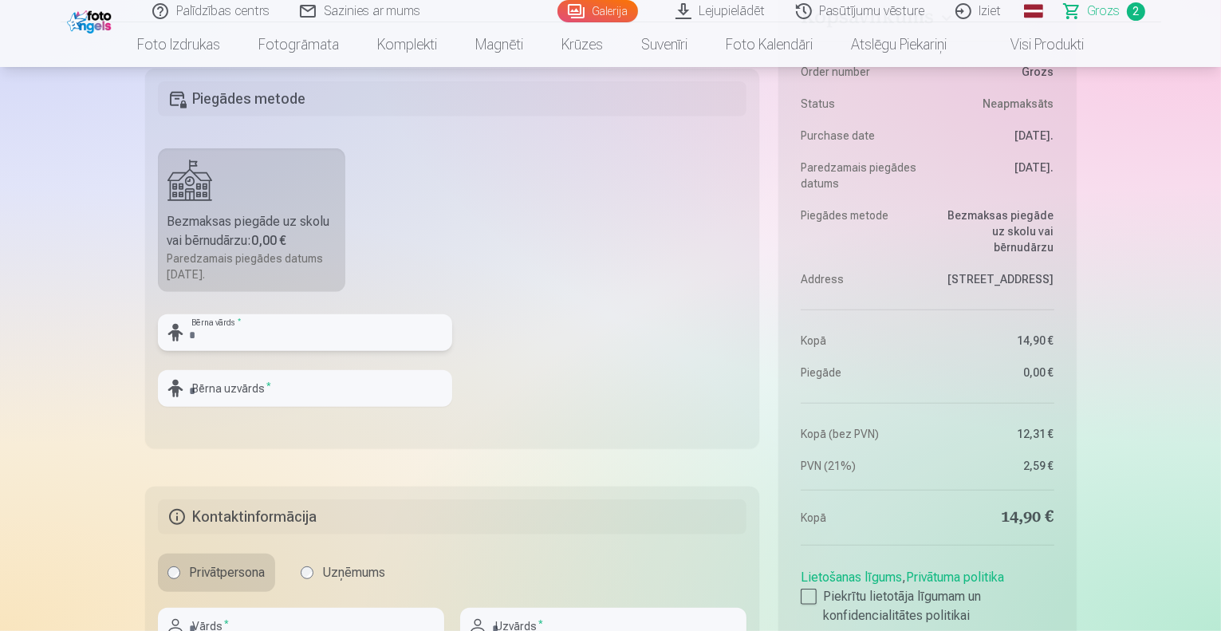
click at [236, 332] on input "text" at bounding box center [305, 332] width 294 height 37
type input "*****"
click at [243, 391] on input "text" at bounding box center [305, 388] width 294 height 37
type input "*********"
click at [506, 383] on fieldset "Piegādes metode Bezmaksas piegāde uz skolu vai bērnudārzu : 0,00 € Paredzamais …" at bounding box center [452, 259] width 615 height 380
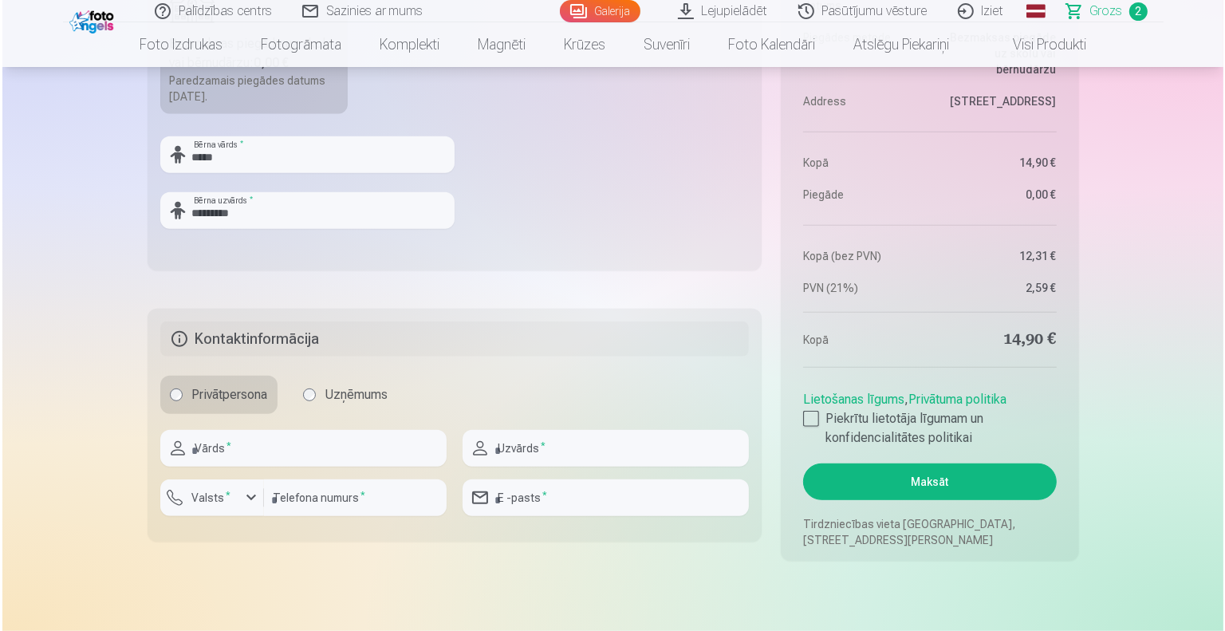
scroll to position [864, 0]
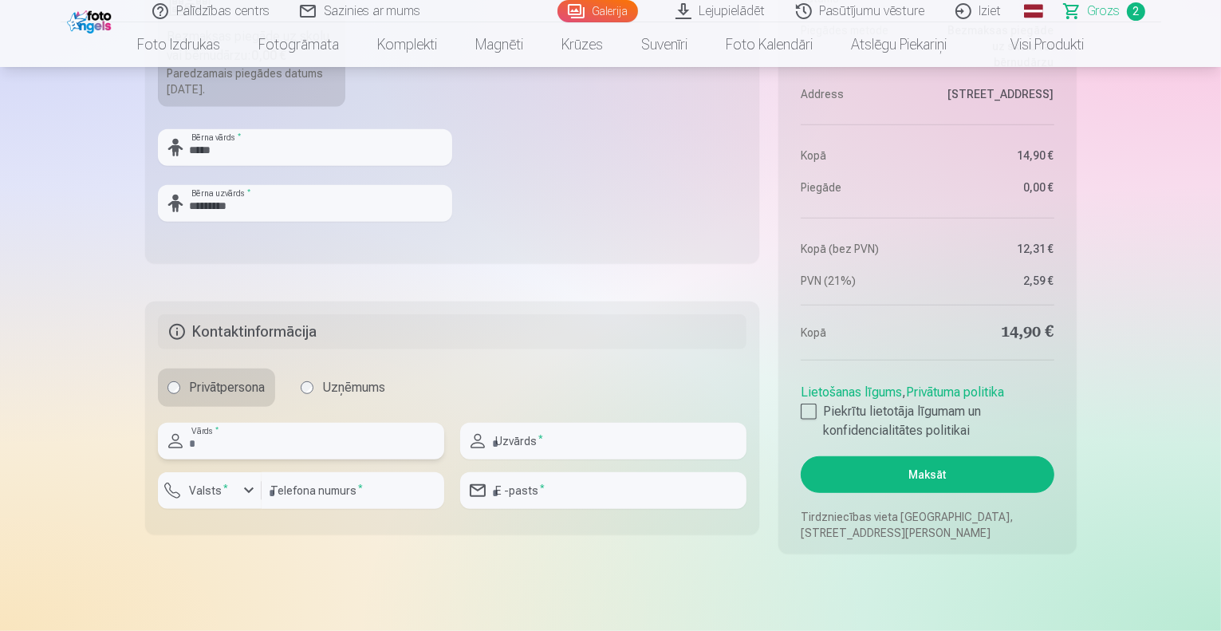
click at [273, 444] on input "text" at bounding box center [301, 441] width 286 height 37
type input "*****"
type input "*********"
type input "********"
click at [248, 494] on div "button" at bounding box center [248, 490] width 19 height 19
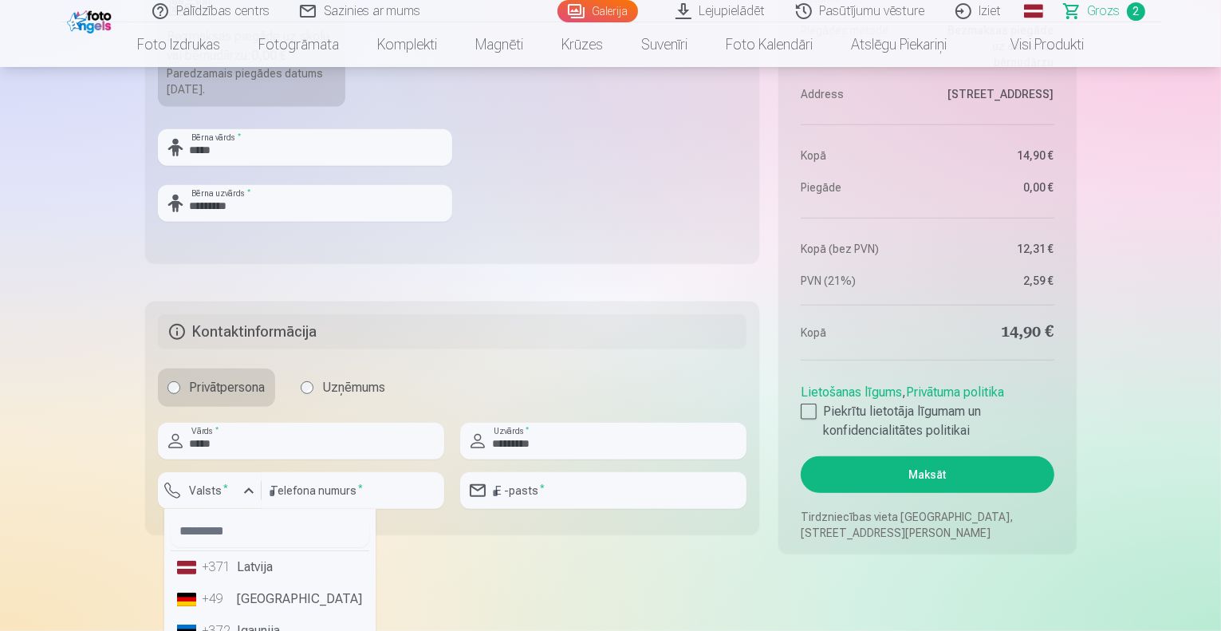
click at [242, 562] on li "+371 Latvija" at bounding box center [270, 567] width 199 height 32
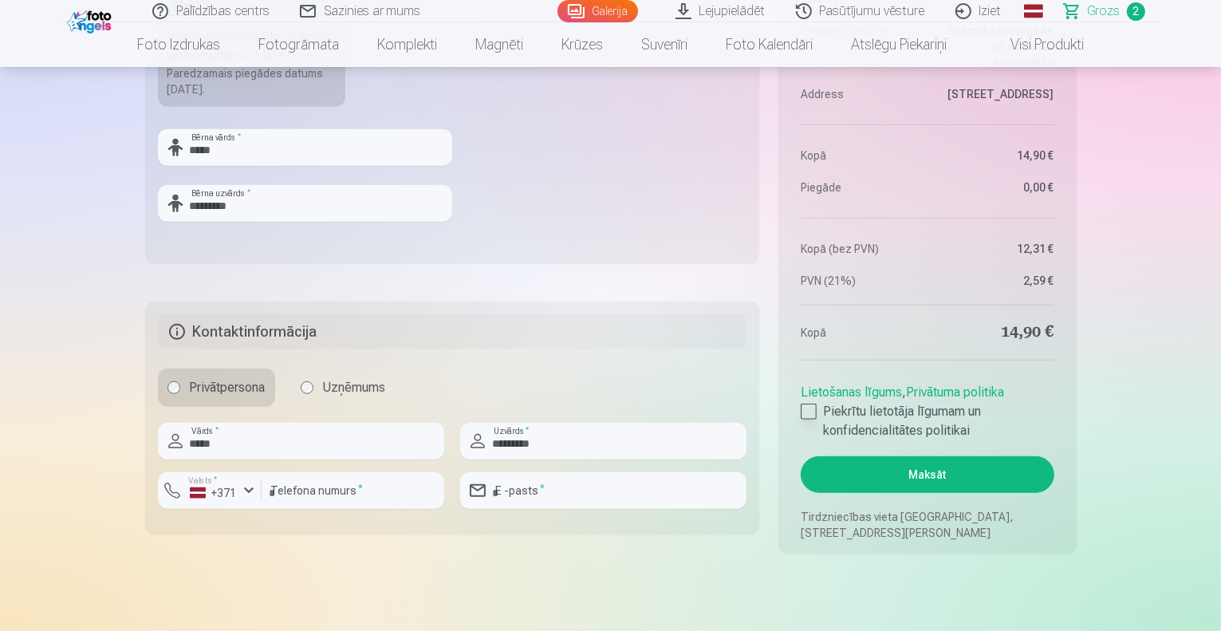
click at [813, 405] on div at bounding box center [808, 411] width 16 height 16
click at [887, 472] on button "Maksāt" at bounding box center [926, 474] width 253 height 37
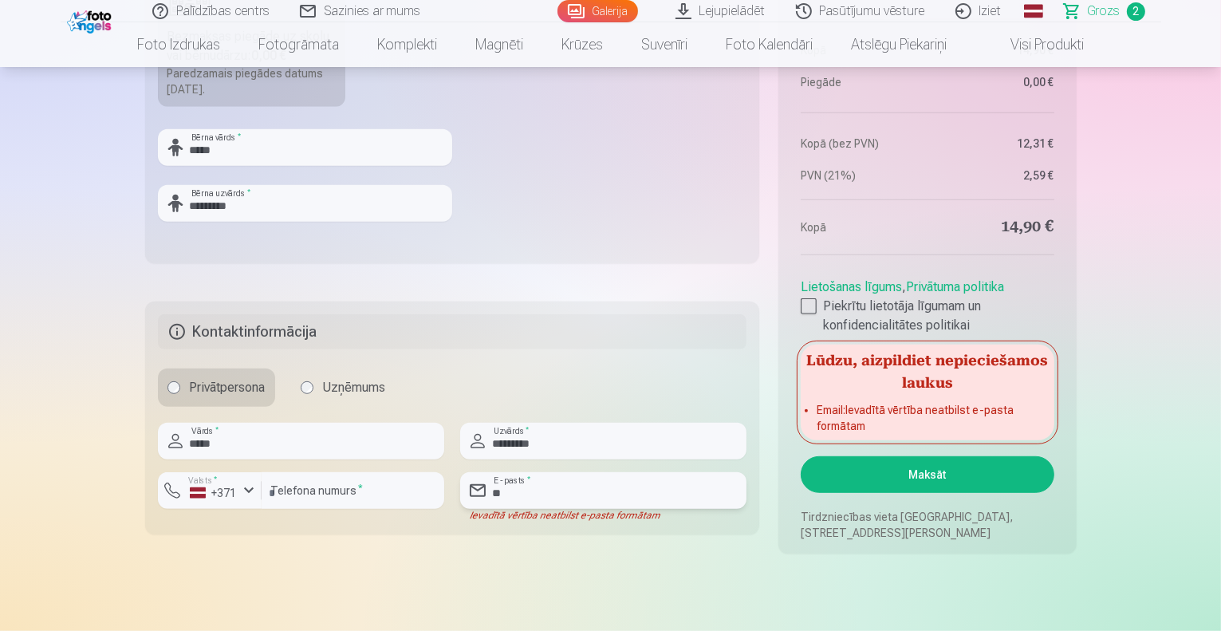
type input "**********"
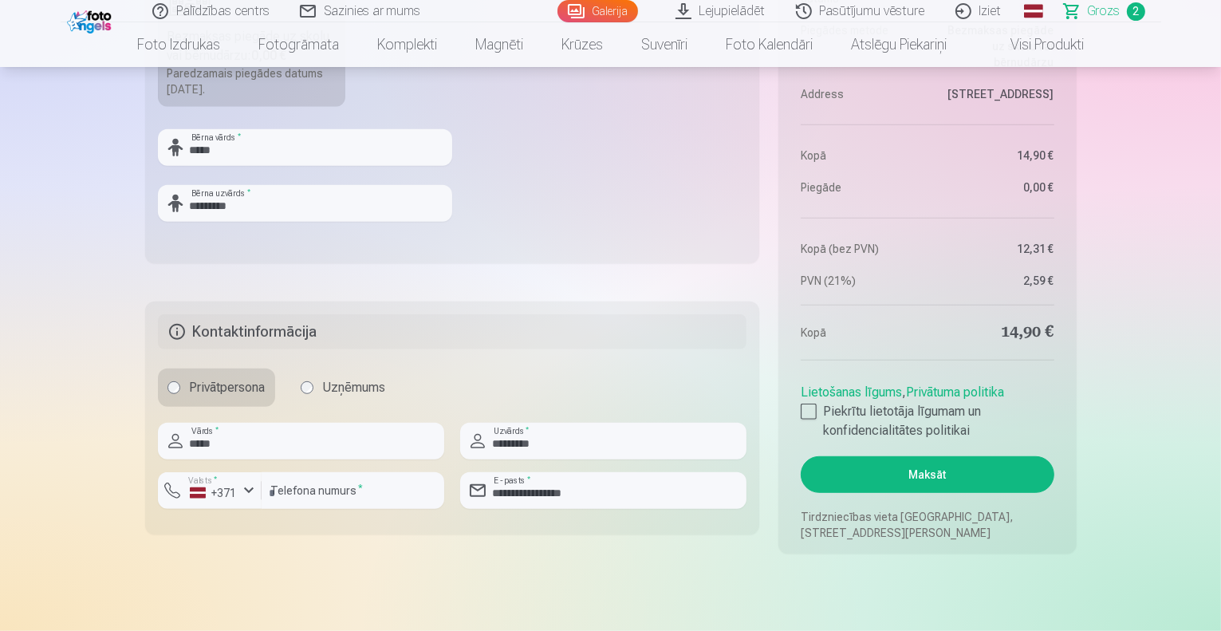
click at [906, 468] on button "Maksāt" at bounding box center [926, 474] width 253 height 37
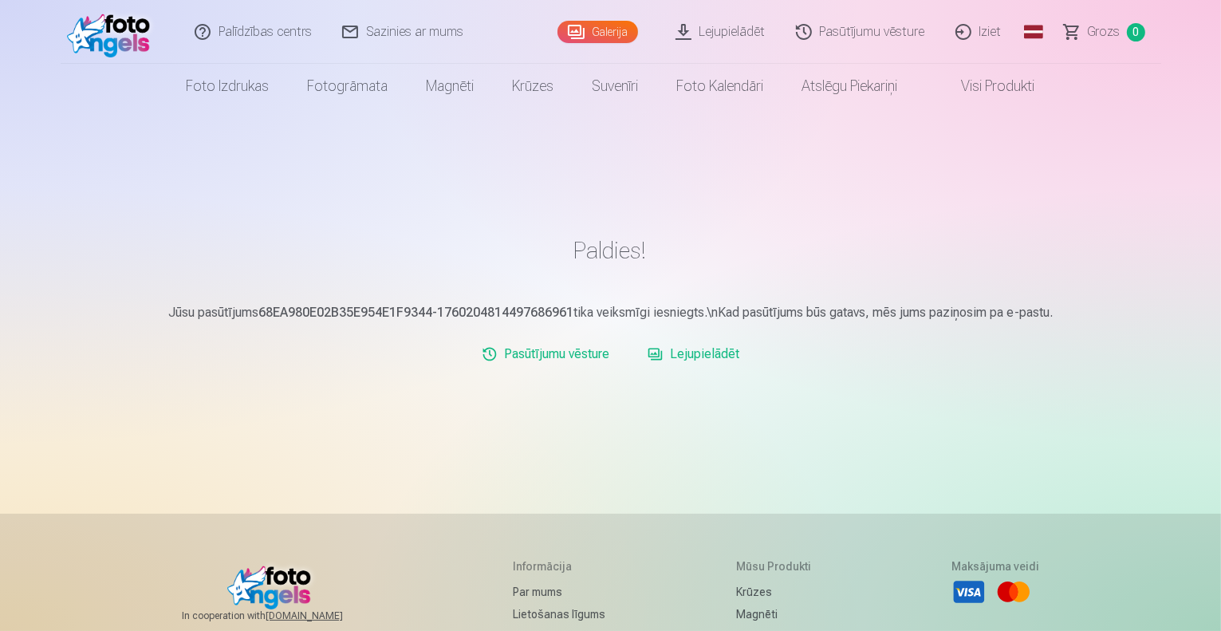
click at [865, 27] on link "Pasūtījumu vēsture" at bounding box center [860, 32] width 159 height 64
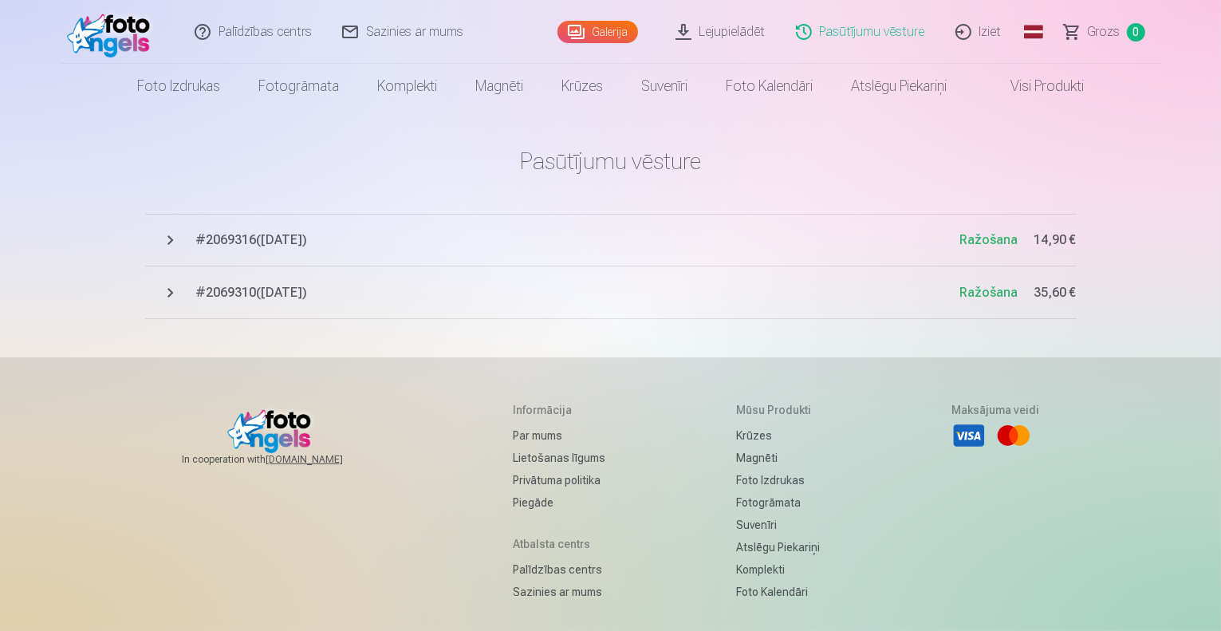
click at [554, 285] on span "# 2069310 ( [DATE] )" at bounding box center [578, 292] width 764 height 19
